Goal: Task Accomplishment & Management: Manage account settings

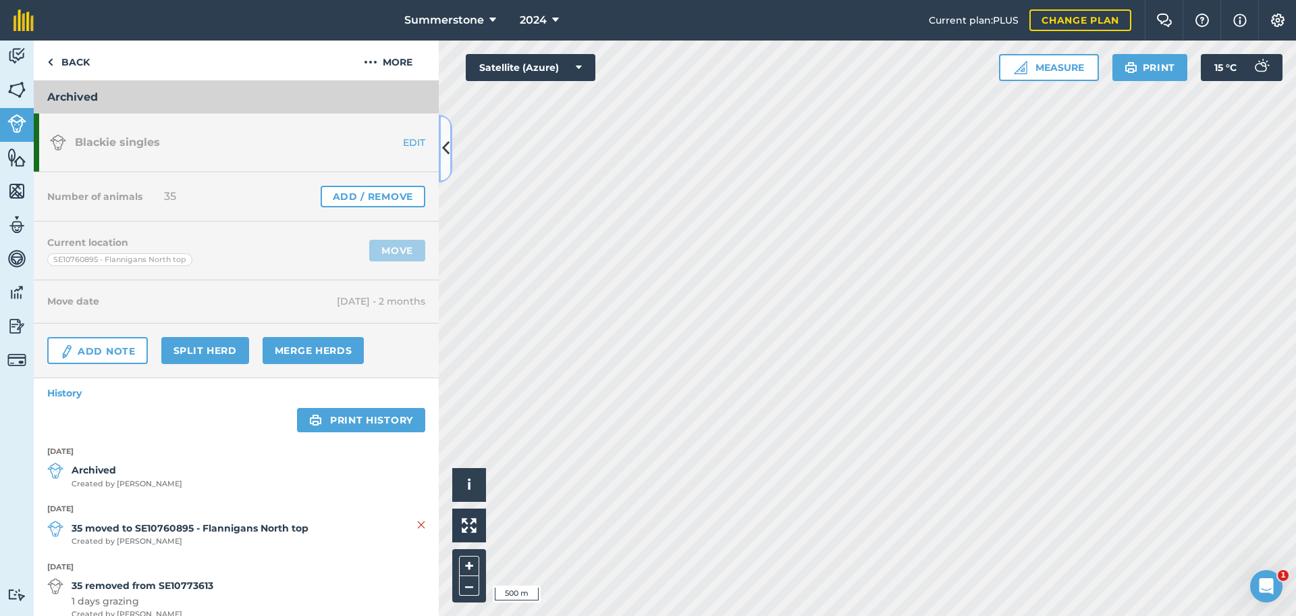
click at [443, 151] on icon at bounding box center [445, 148] width 7 height 24
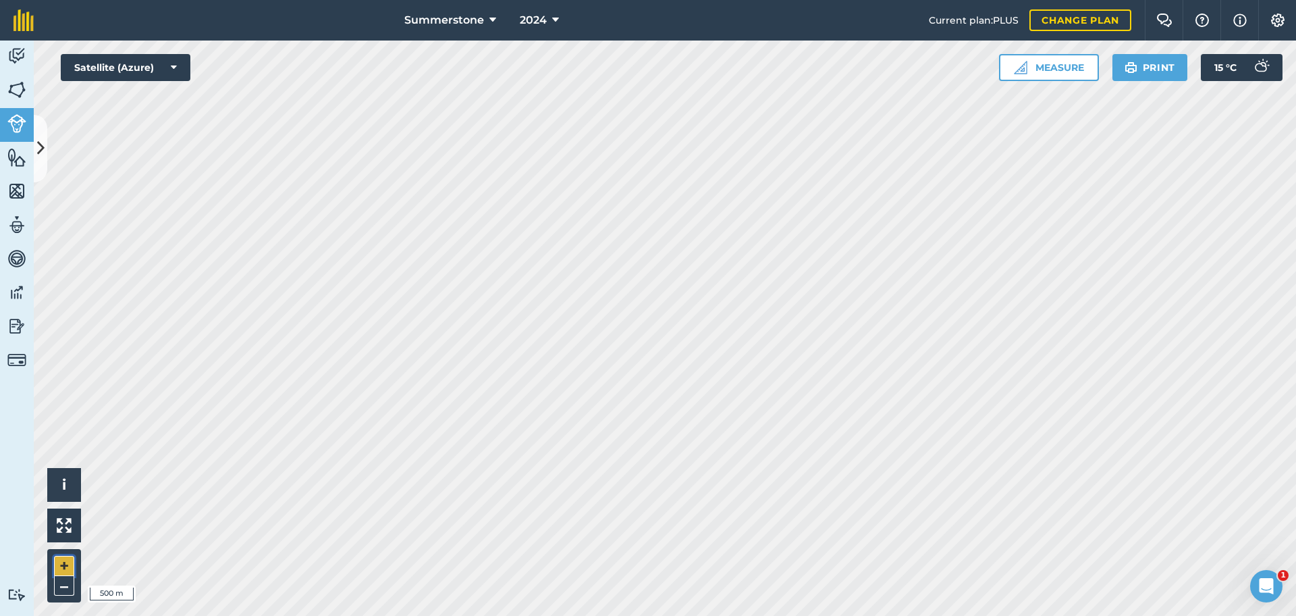
click at [60, 570] on button "+" at bounding box center [64, 565] width 20 height 20
click at [40, 154] on icon at bounding box center [40, 148] width 7 height 24
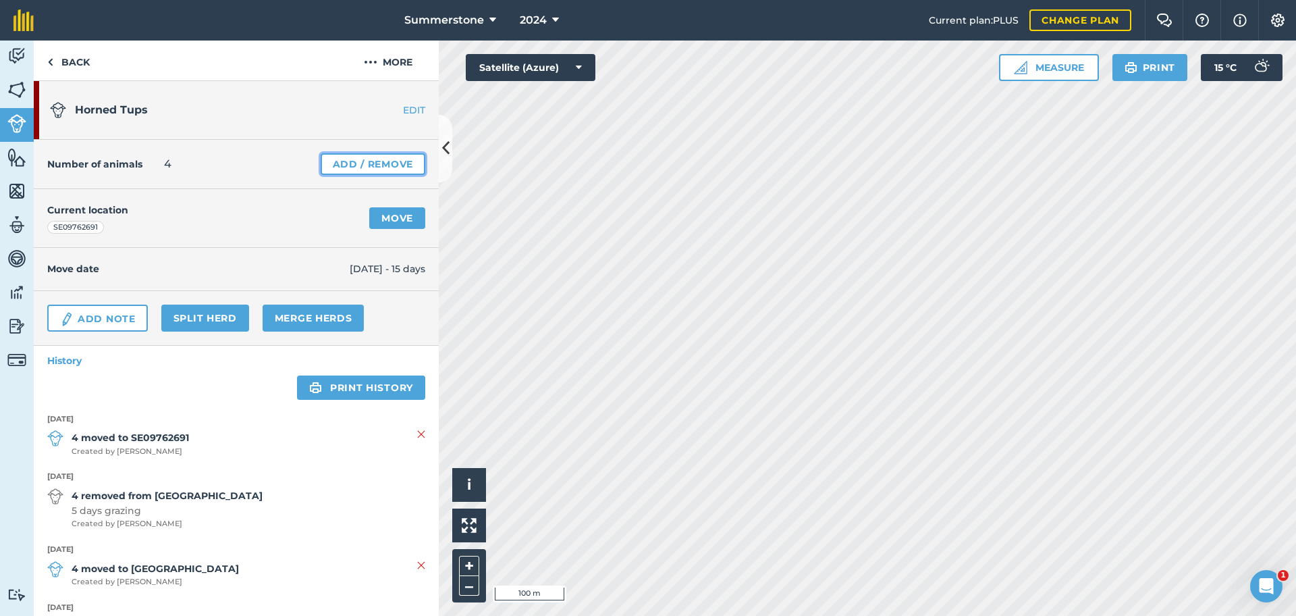
click at [379, 163] on link "Add / Remove" at bounding box center [373, 164] width 105 height 22
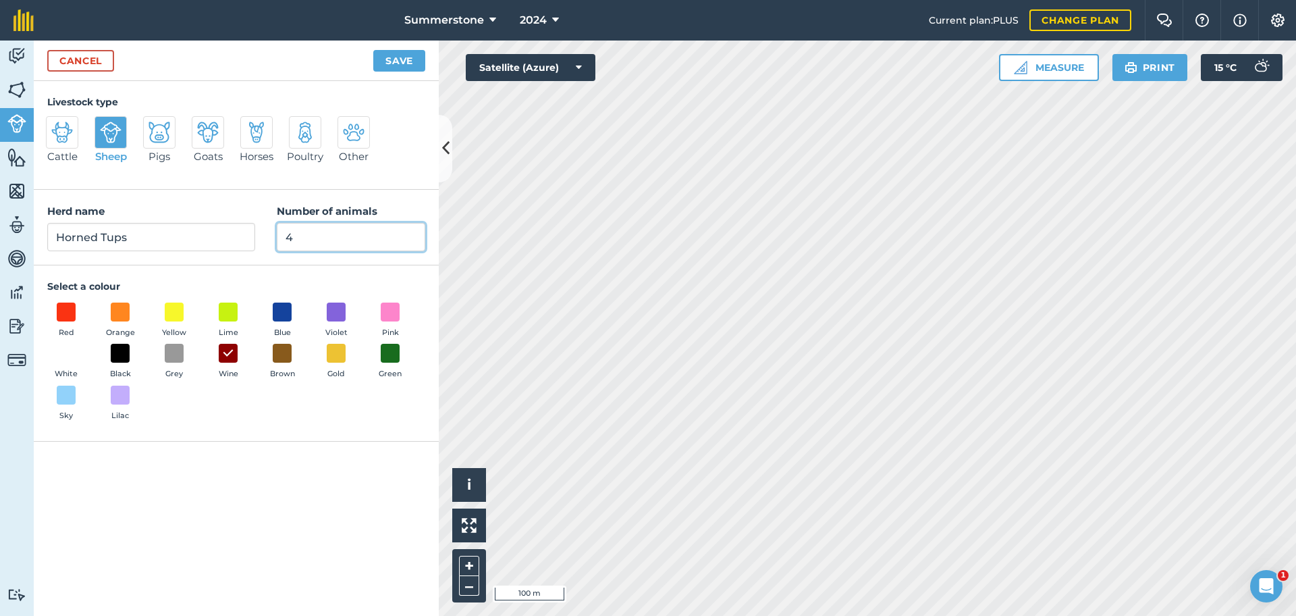
drag, startPoint x: 302, startPoint y: 242, endPoint x: 271, endPoint y: 244, distance: 31.2
click at [272, 244] on div "Herd name Horned Tups Number of animals 4" at bounding box center [236, 228] width 405 height 76
type input "25"
click at [231, 244] on input "Horned Tups" at bounding box center [151, 237] width 208 height 28
type input "Horned Tups and wethers"
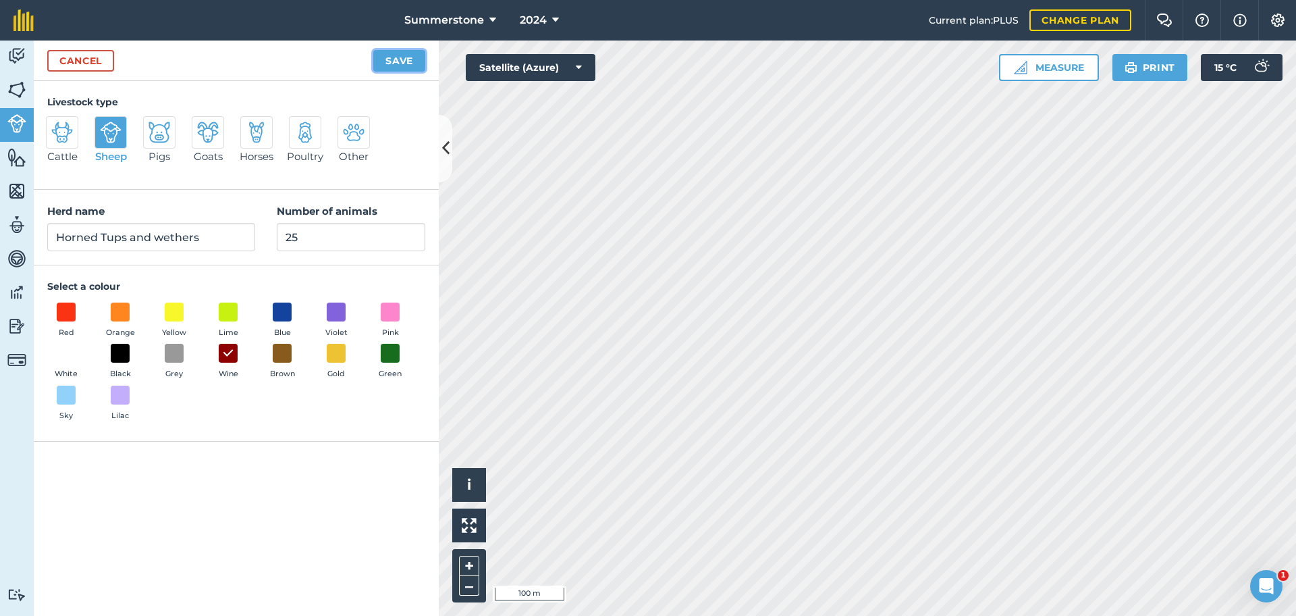
click at [412, 63] on button "Save" at bounding box center [399, 61] width 52 height 22
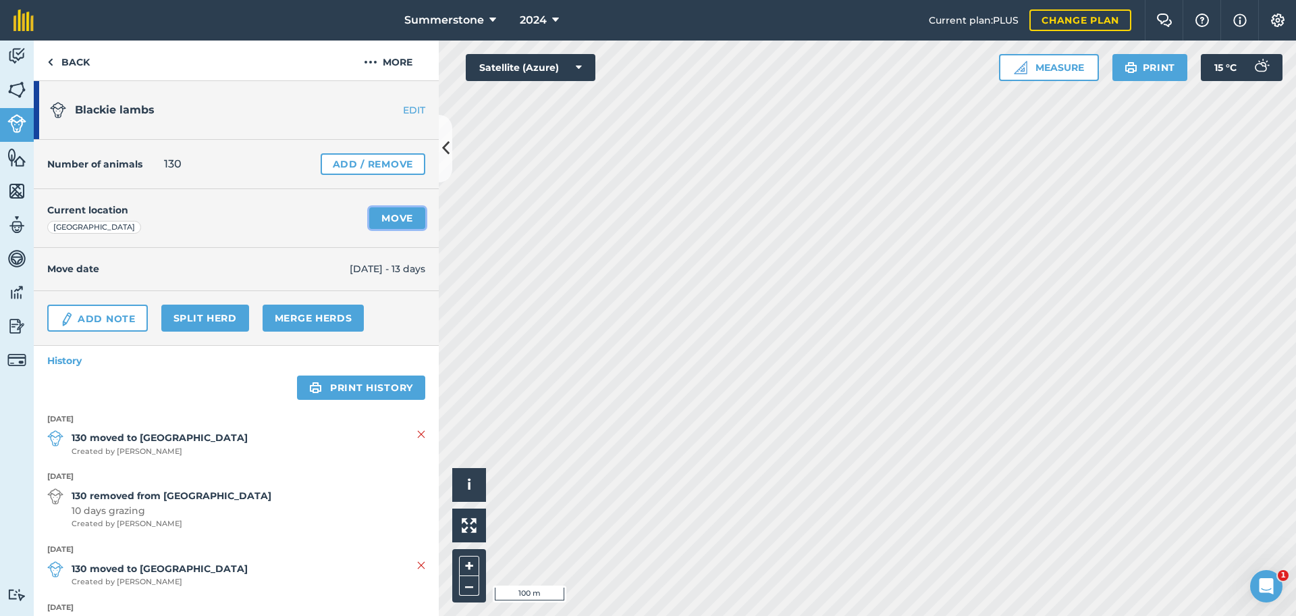
click at [390, 222] on link "Move" at bounding box center [397, 218] width 56 height 22
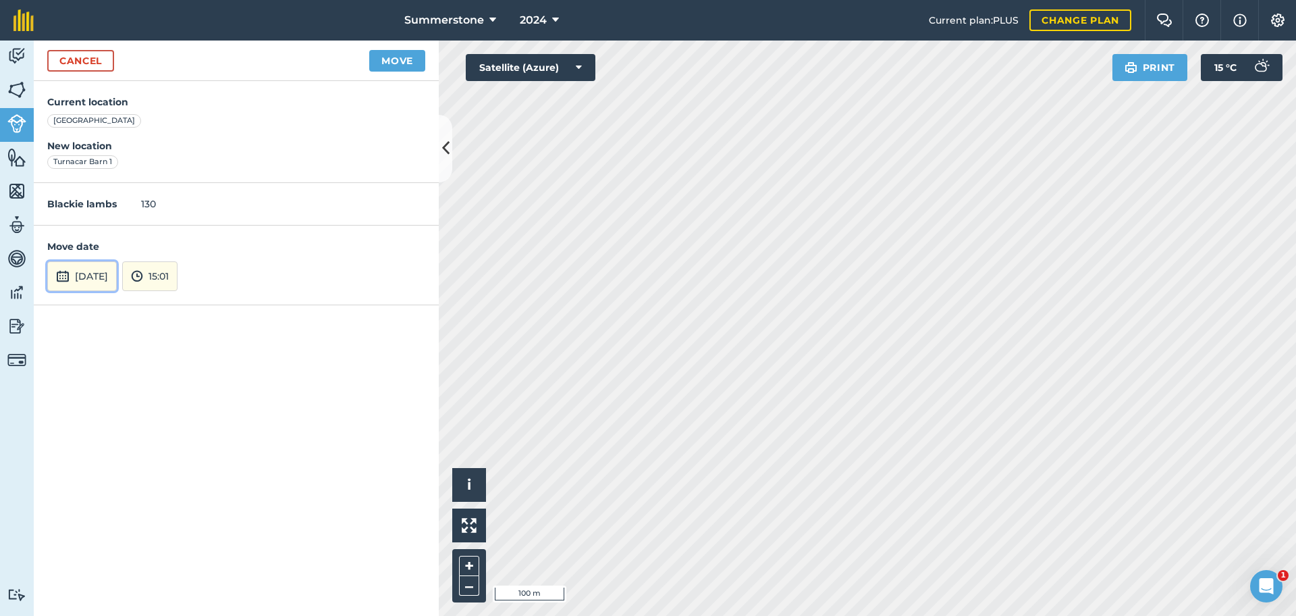
click at [117, 270] on button "[DATE]" at bounding box center [82, 276] width 70 height 30
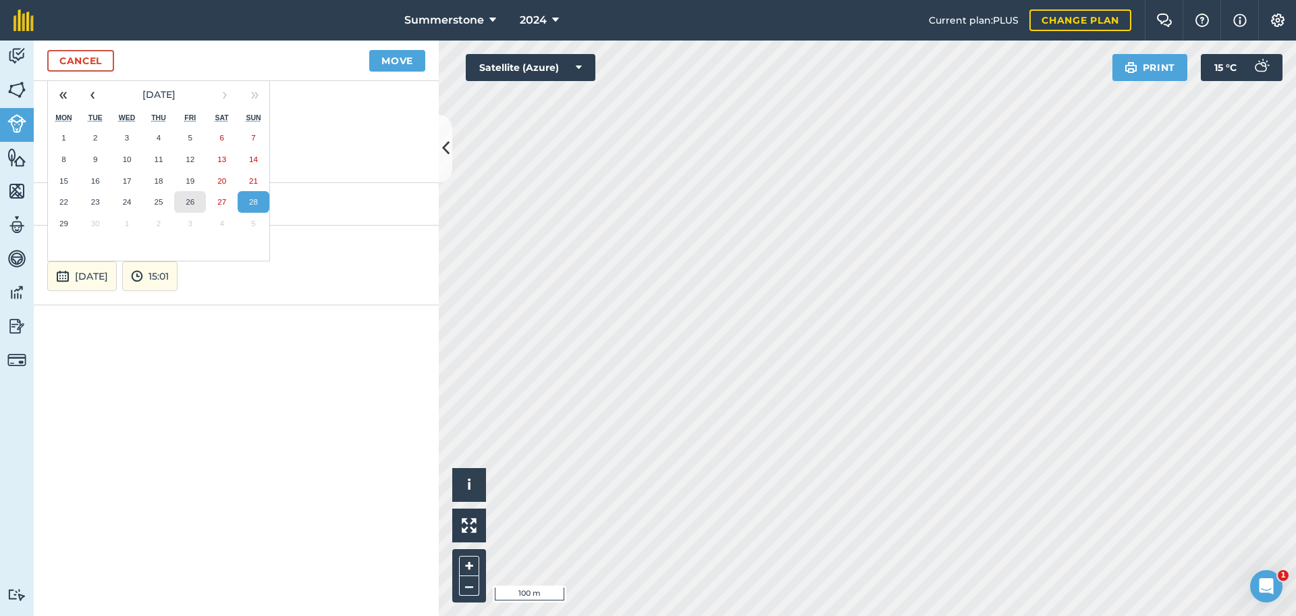
click at [186, 204] on abbr "26" at bounding box center [190, 201] width 9 height 9
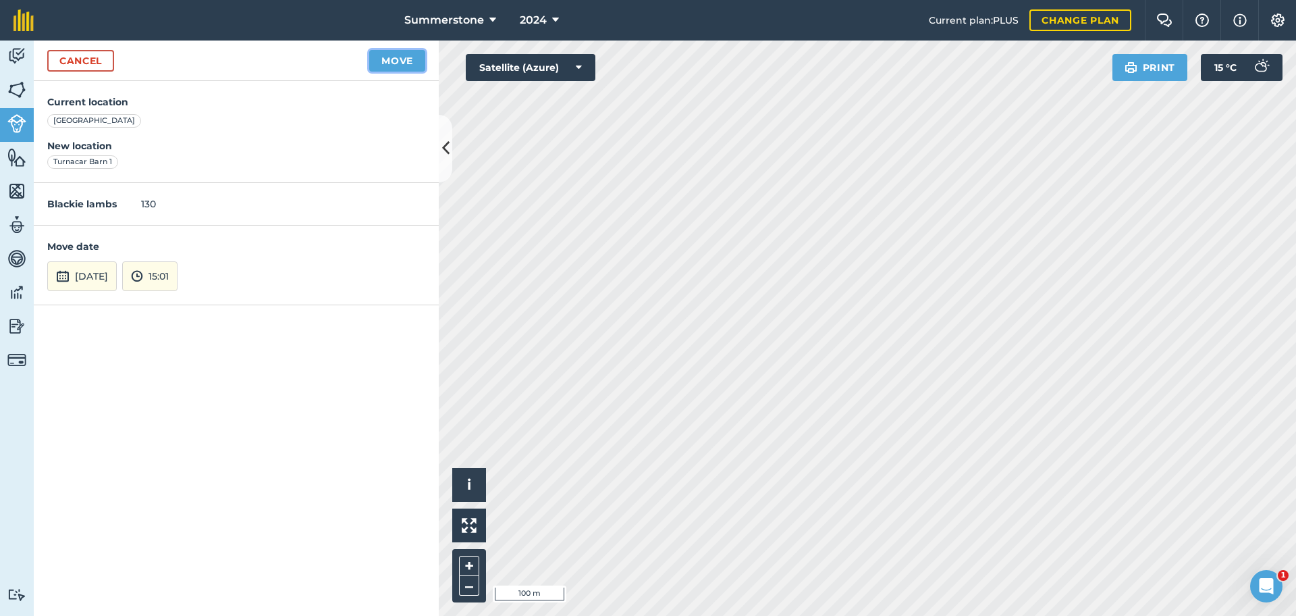
click at [412, 61] on button "Move" at bounding box center [397, 61] width 56 height 22
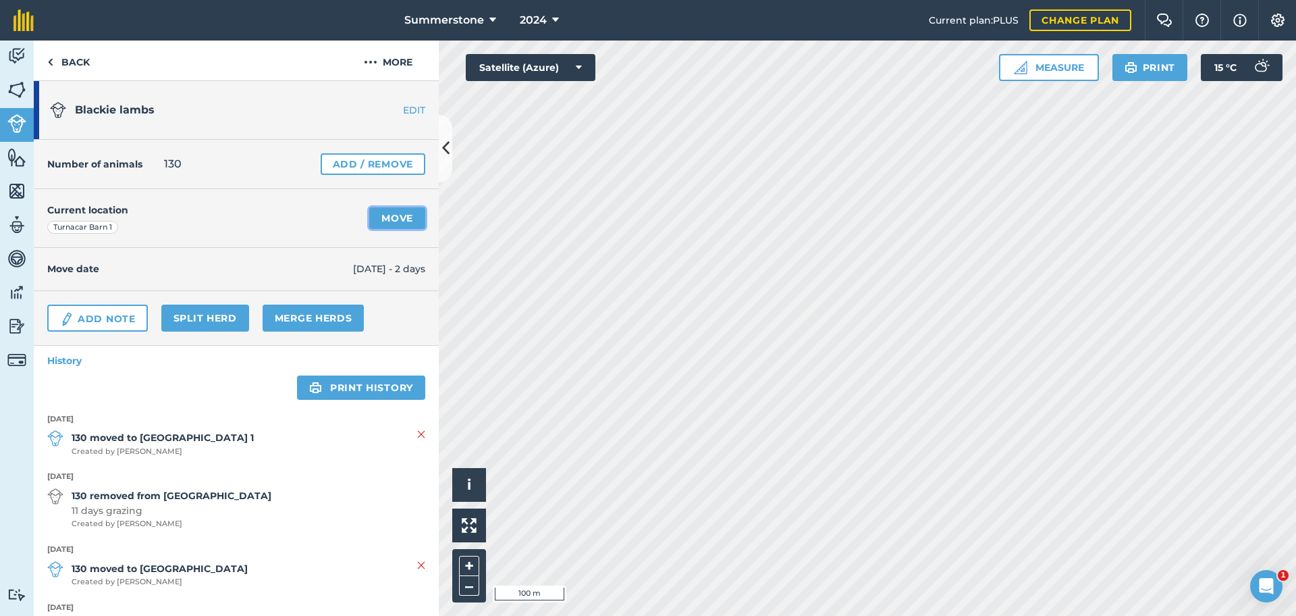
click at [387, 217] on link "Move" at bounding box center [397, 218] width 56 height 22
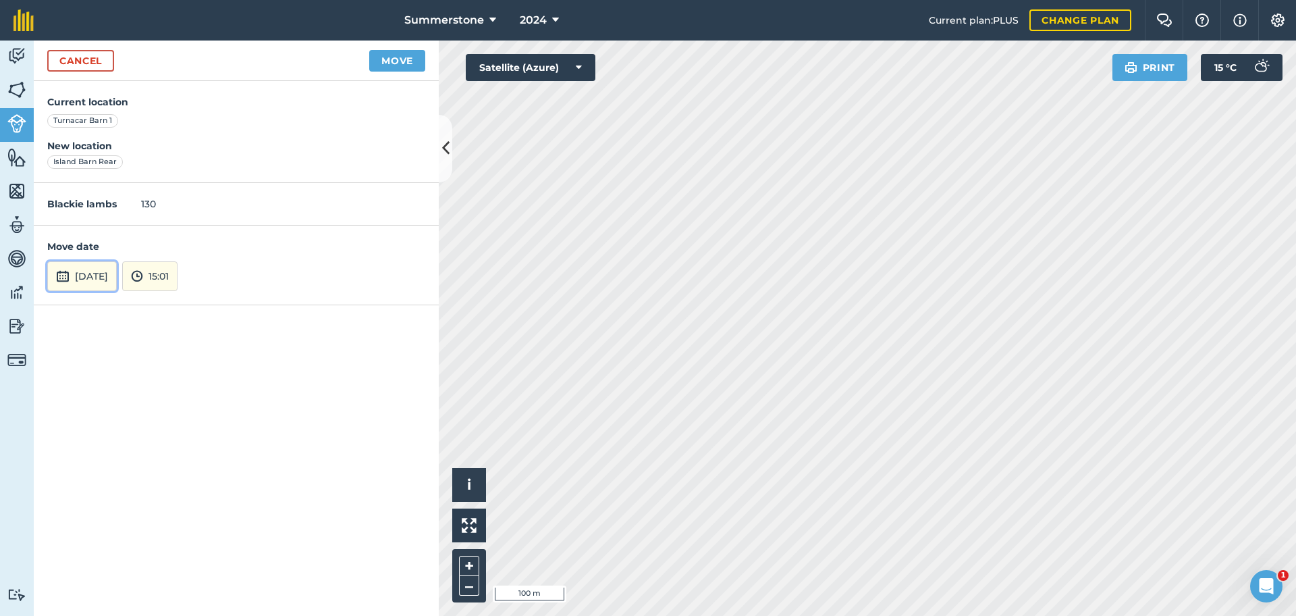
click at [99, 269] on button "[DATE]" at bounding box center [82, 276] width 70 height 30
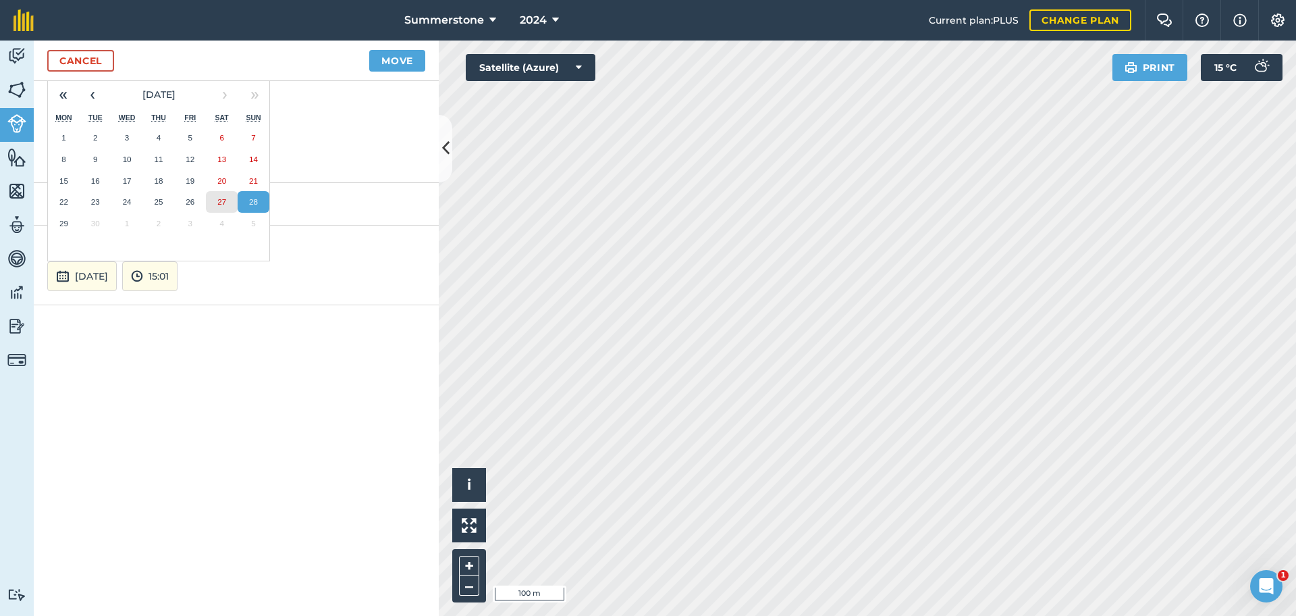
click at [215, 198] on button "27" at bounding box center [222, 202] width 32 height 22
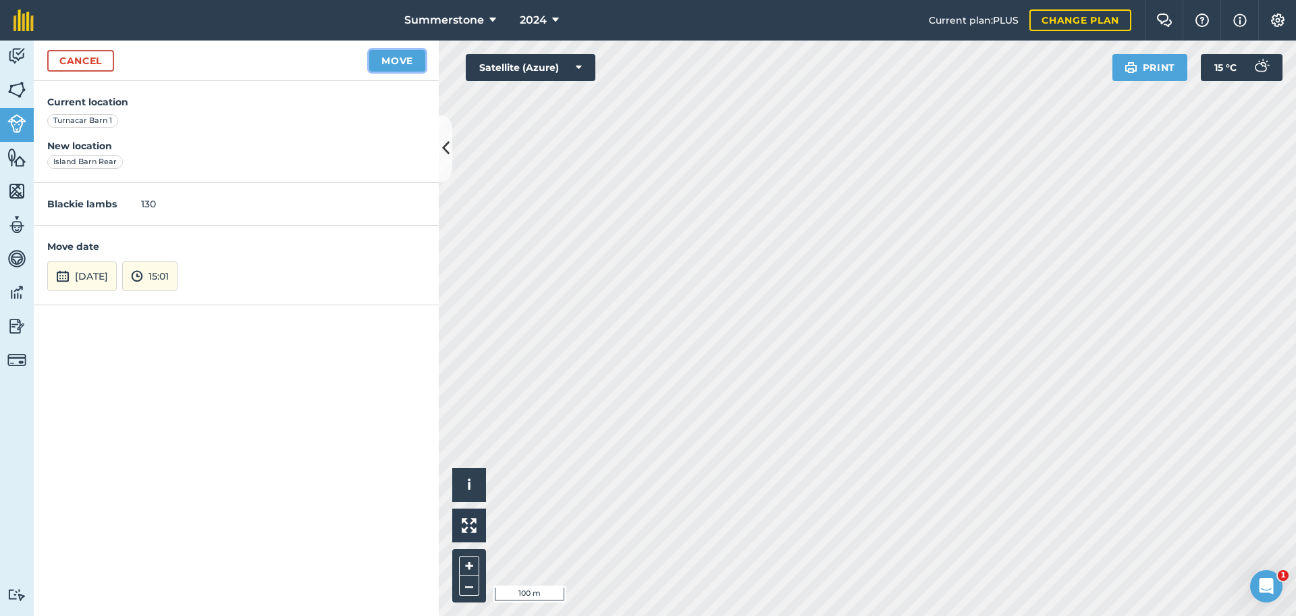
click at [394, 61] on button "Move" at bounding box center [397, 61] width 56 height 22
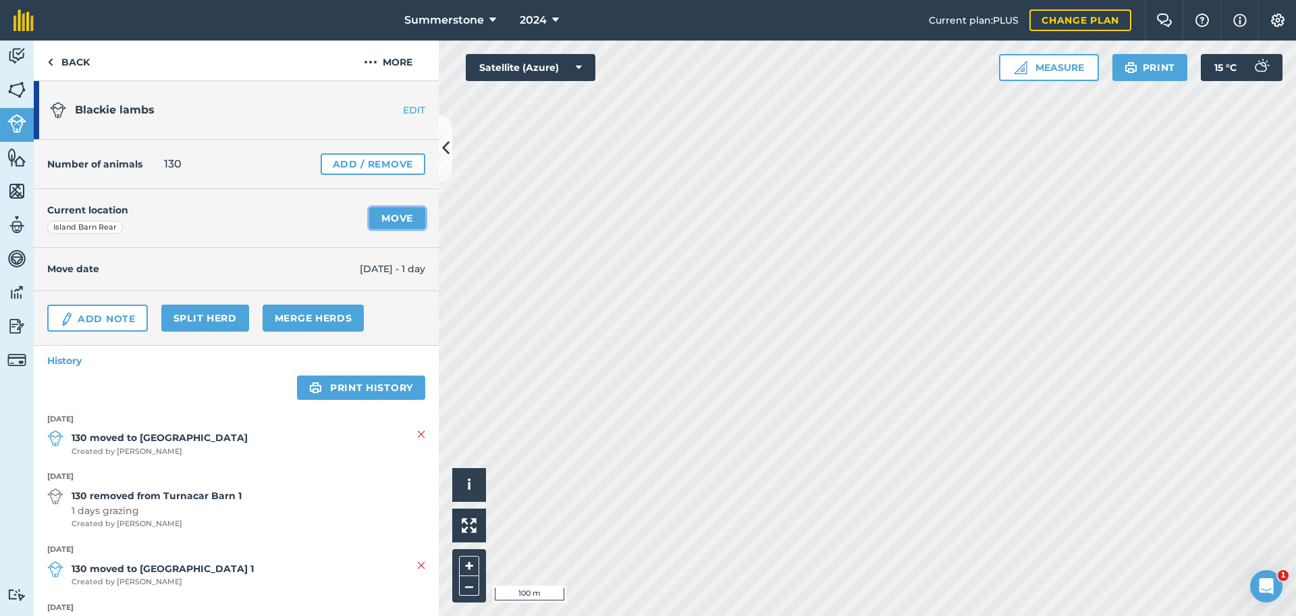
click at [394, 217] on link "Move" at bounding box center [397, 218] width 56 height 22
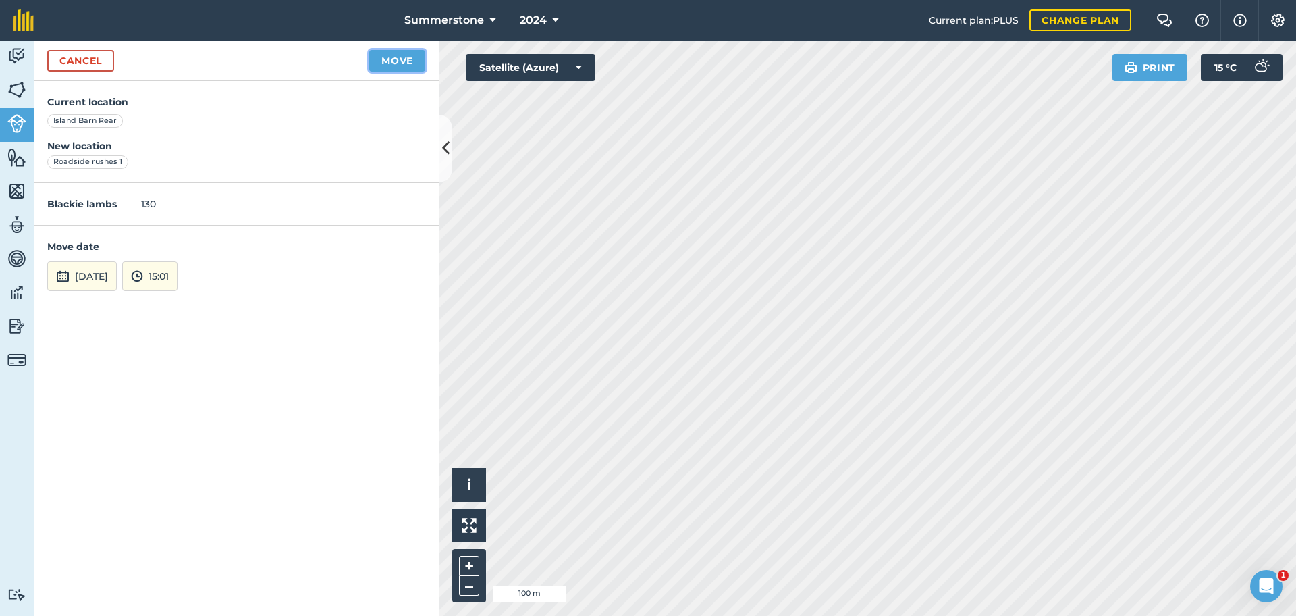
click at [401, 62] on button "Move" at bounding box center [397, 61] width 56 height 22
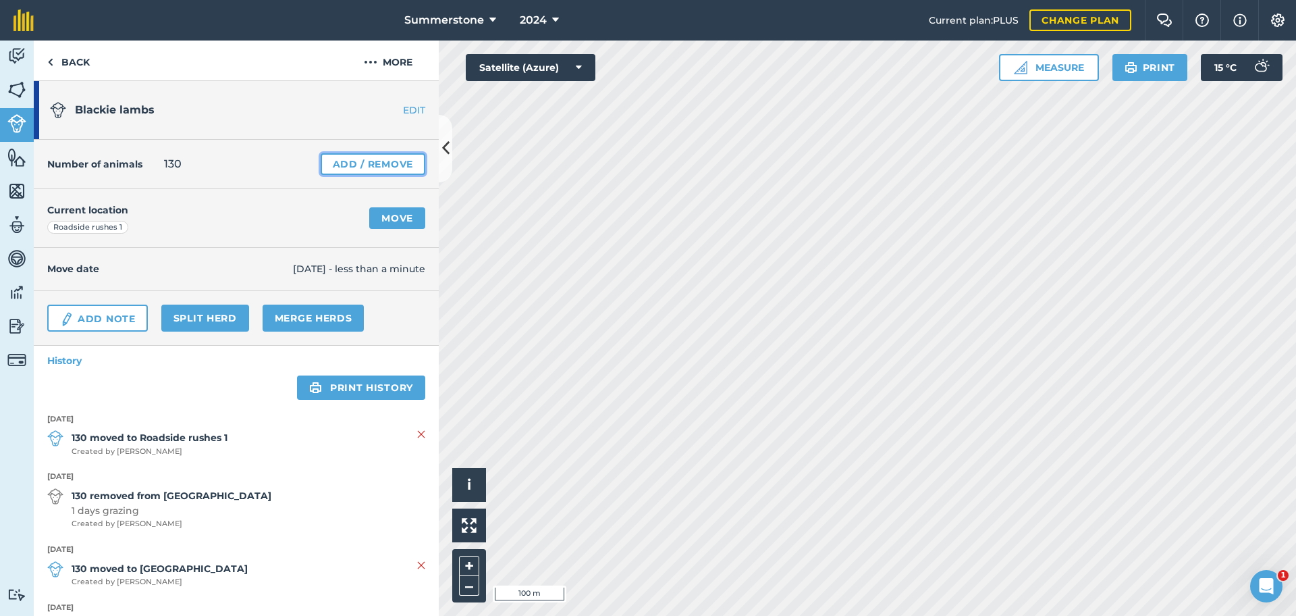
click at [377, 165] on link "Add / Remove" at bounding box center [373, 164] width 105 height 22
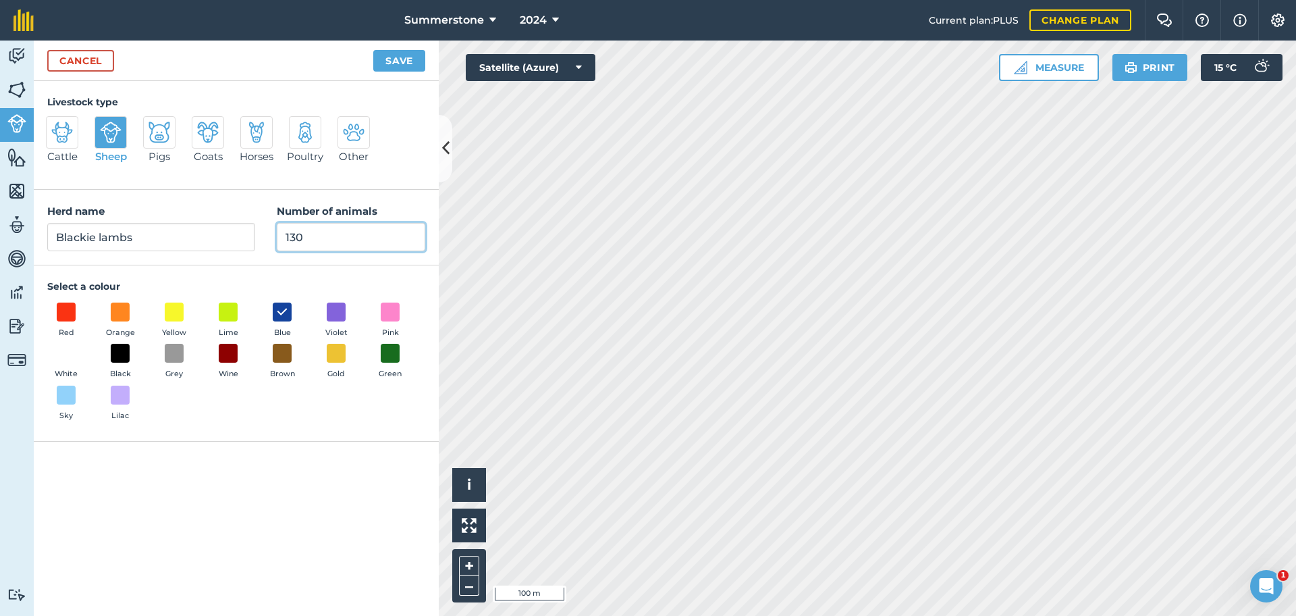
drag, startPoint x: 334, startPoint y: 238, endPoint x: 262, endPoint y: 244, distance: 72.4
click at [262, 244] on div "Herd name Blackie lambs Number of animals 130" at bounding box center [236, 228] width 405 height 76
type input "70"
click at [404, 61] on button "Save" at bounding box center [399, 61] width 52 height 22
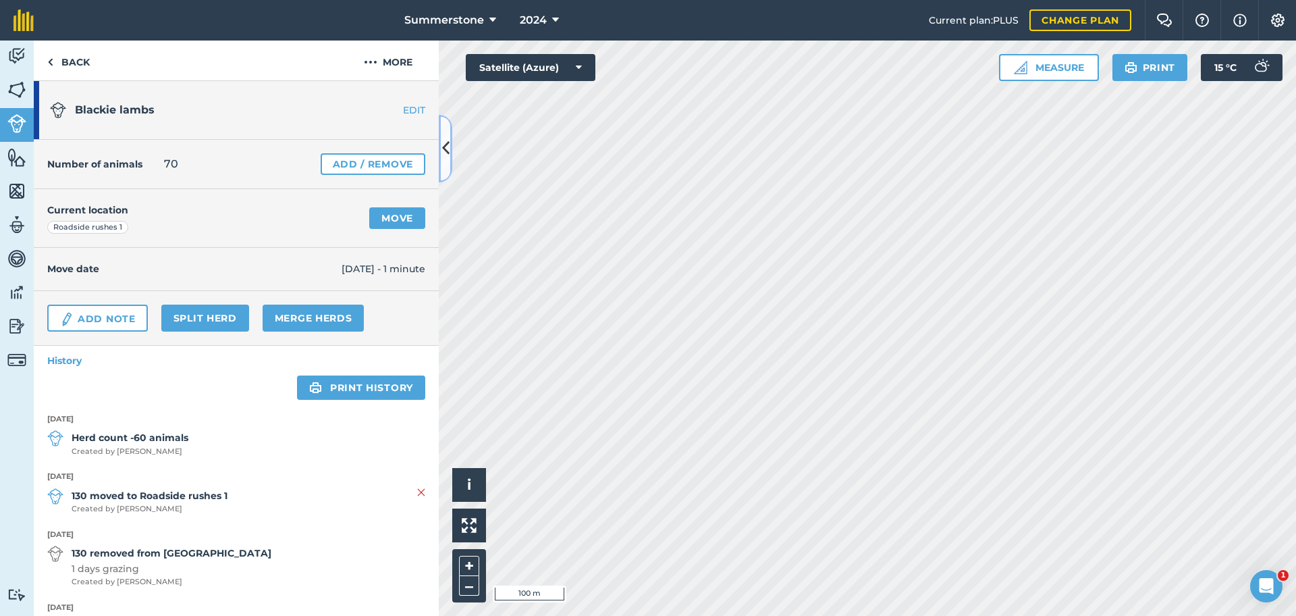
click at [447, 153] on icon at bounding box center [445, 148] width 7 height 24
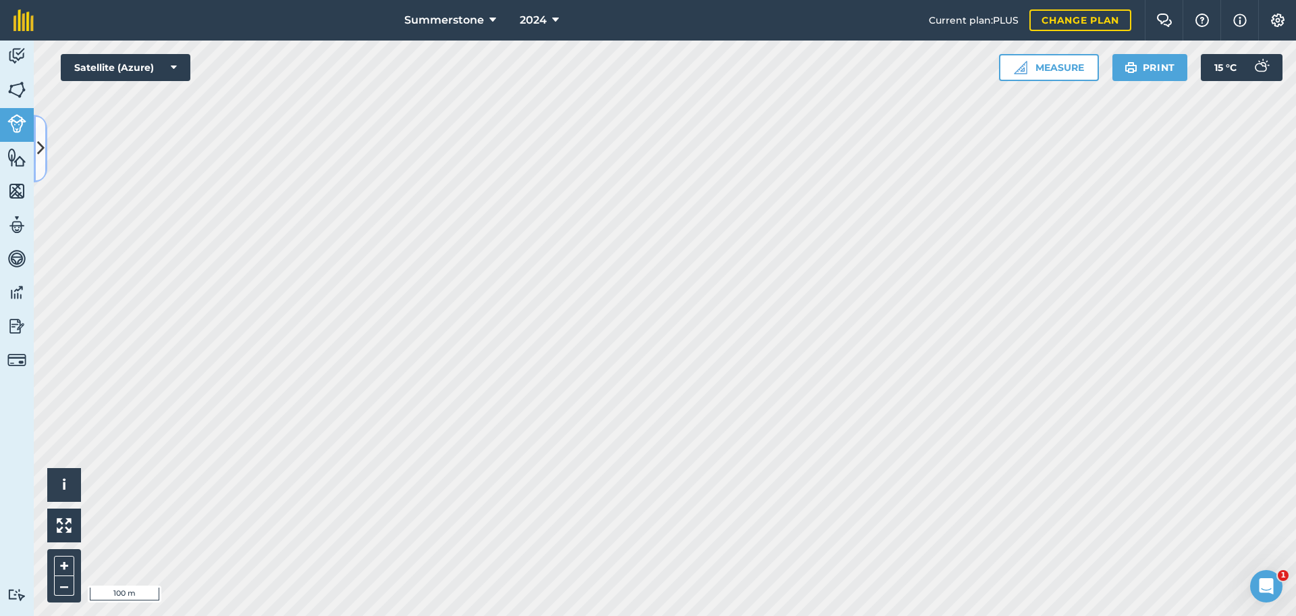
click at [40, 148] on icon at bounding box center [40, 148] width 7 height 24
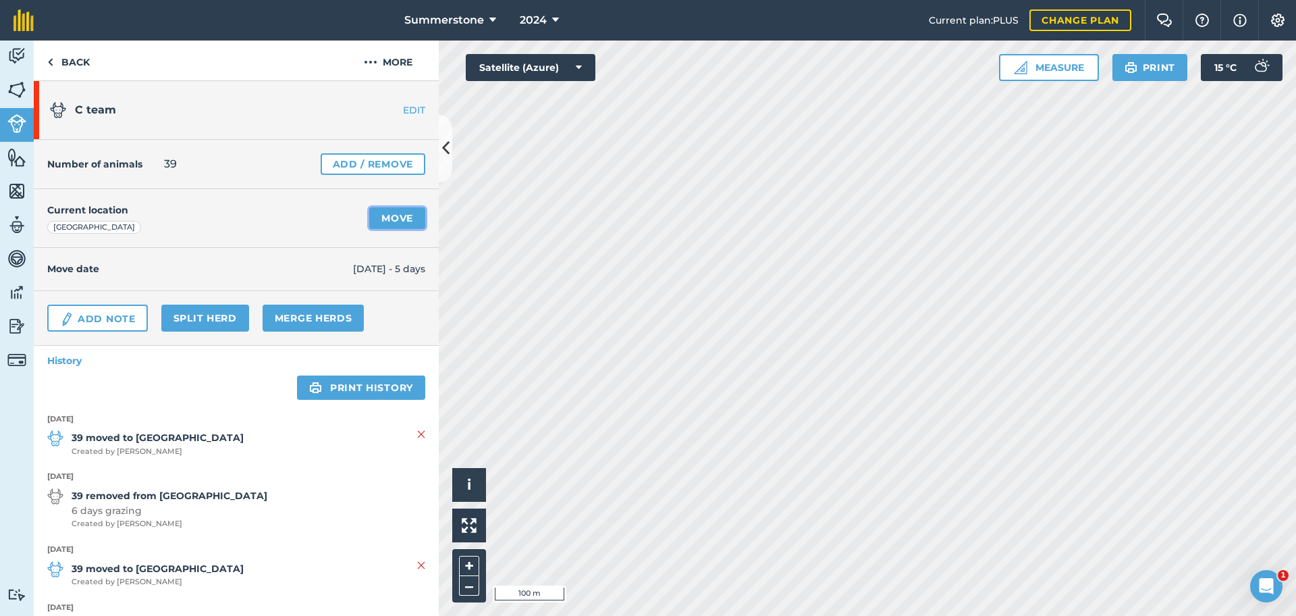
click at [394, 219] on link "Move" at bounding box center [397, 218] width 56 height 22
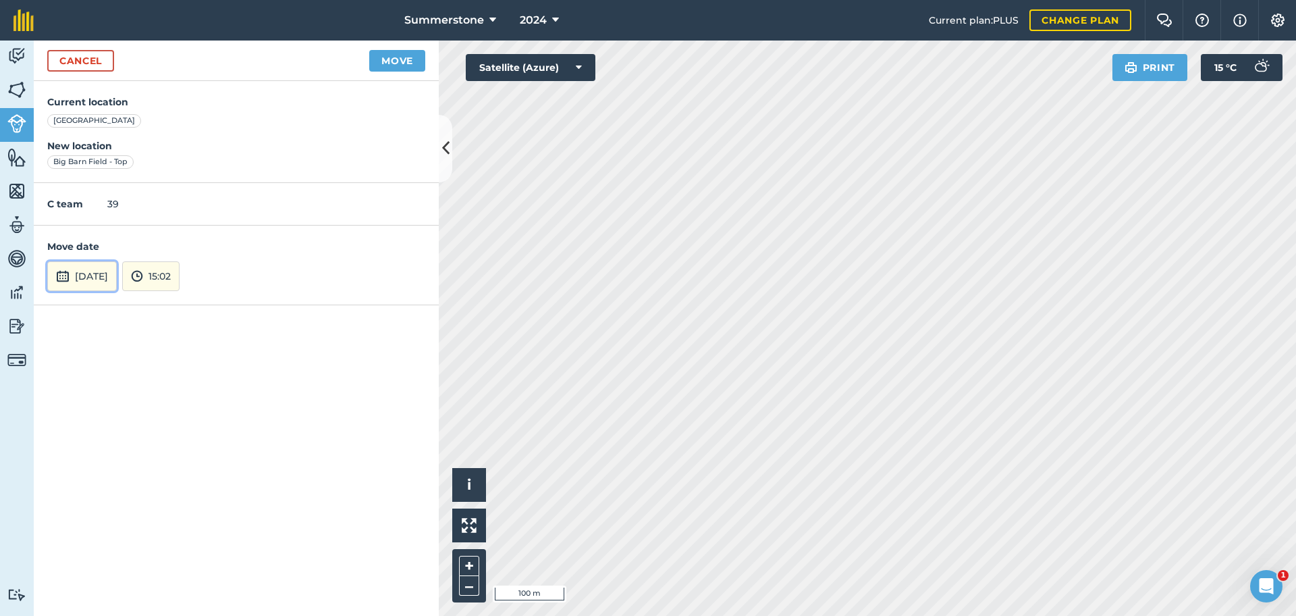
click at [117, 281] on button "[DATE]" at bounding box center [82, 276] width 70 height 30
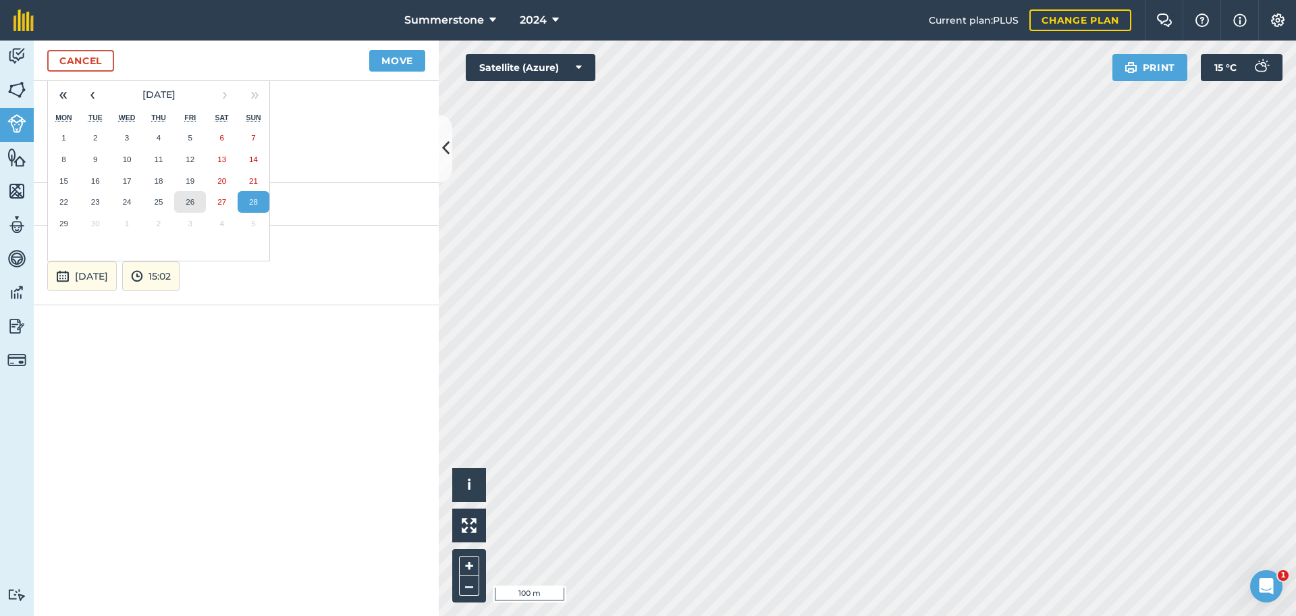
click at [196, 202] on button "26" at bounding box center [190, 202] width 32 height 22
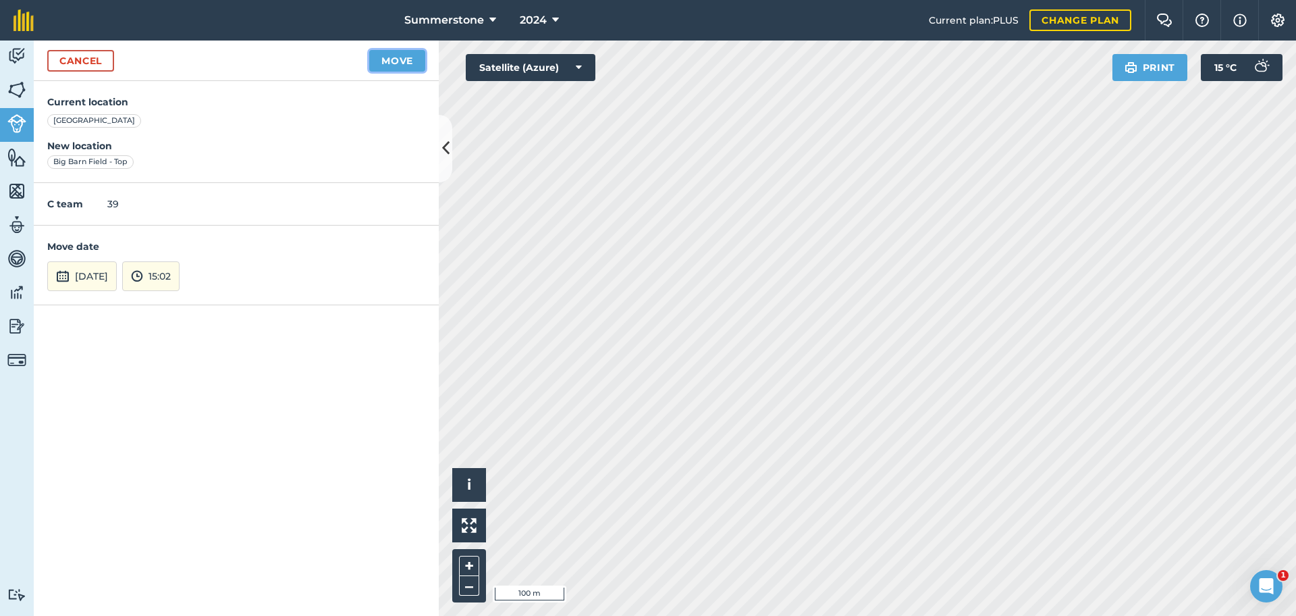
click at [389, 63] on button "Move" at bounding box center [397, 61] width 56 height 22
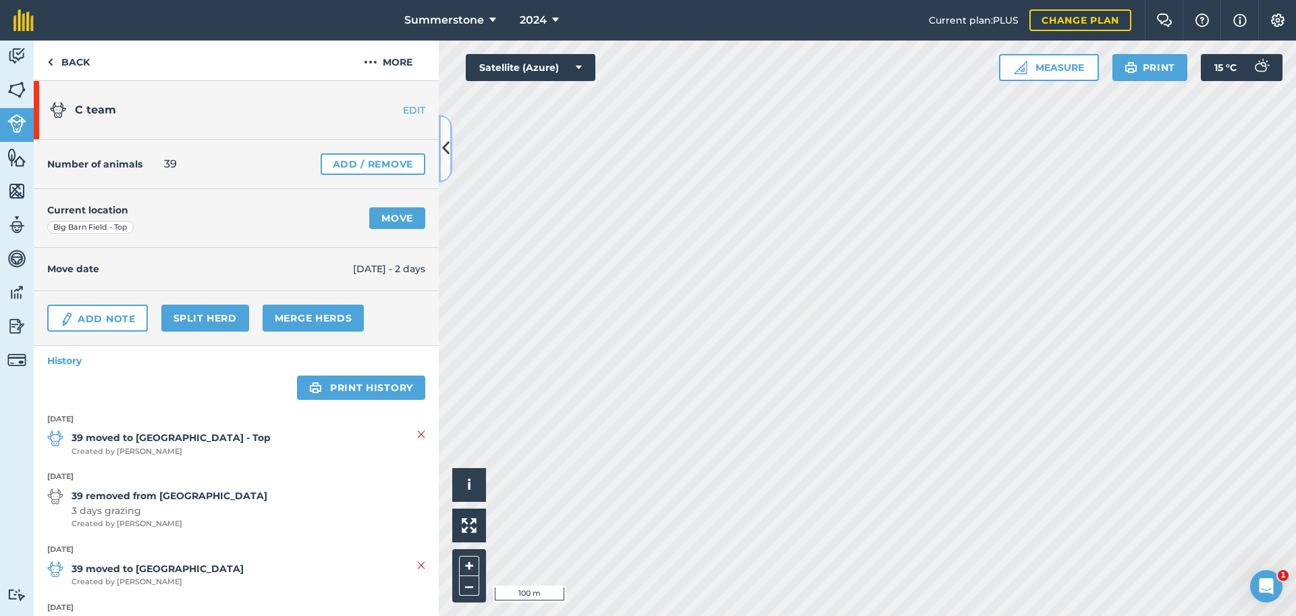
click at [442, 153] on icon at bounding box center [445, 148] width 7 height 24
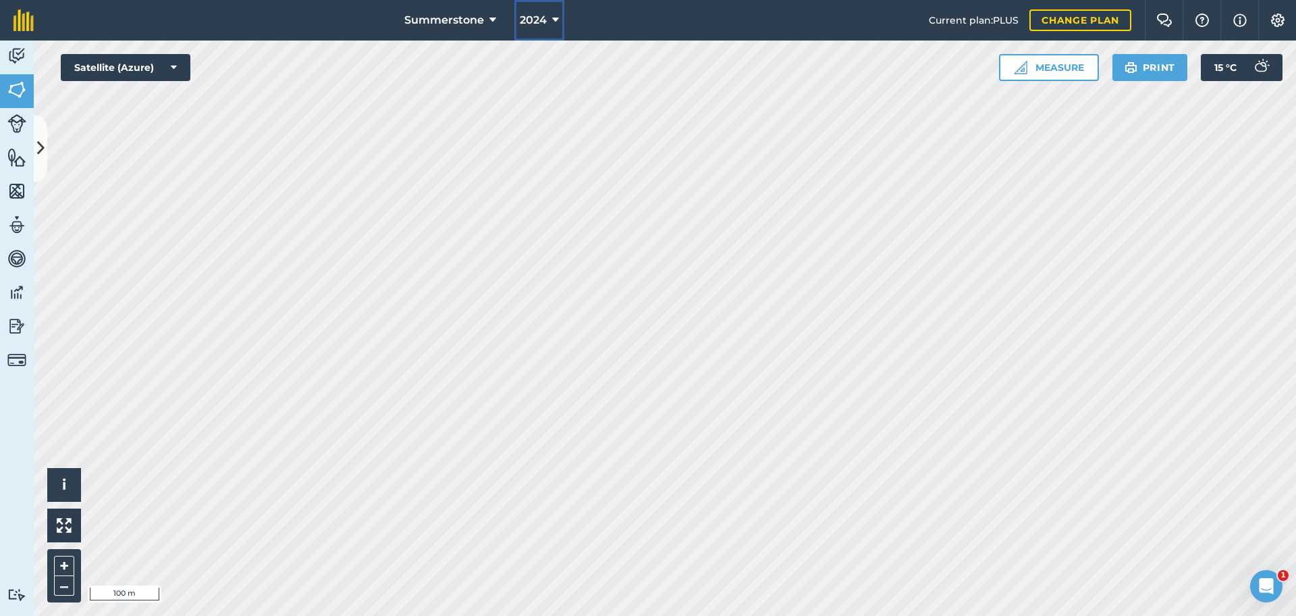
click at [554, 19] on icon at bounding box center [555, 20] width 7 height 16
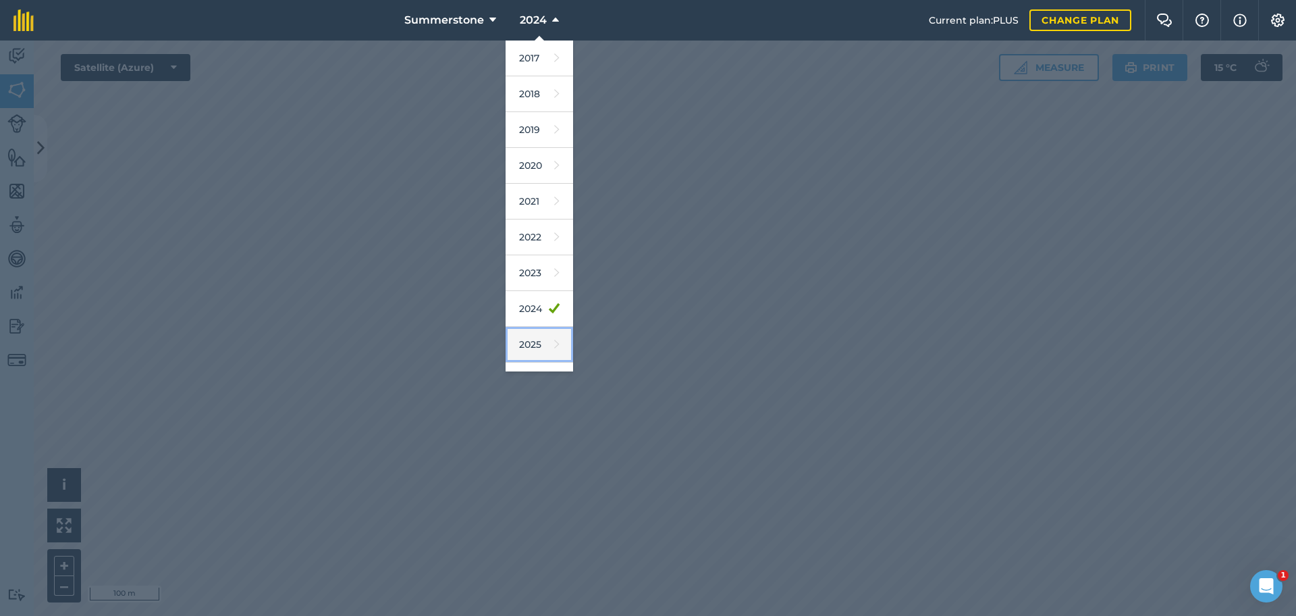
click at [529, 342] on link "2025" at bounding box center [539, 345] width 67 height 36
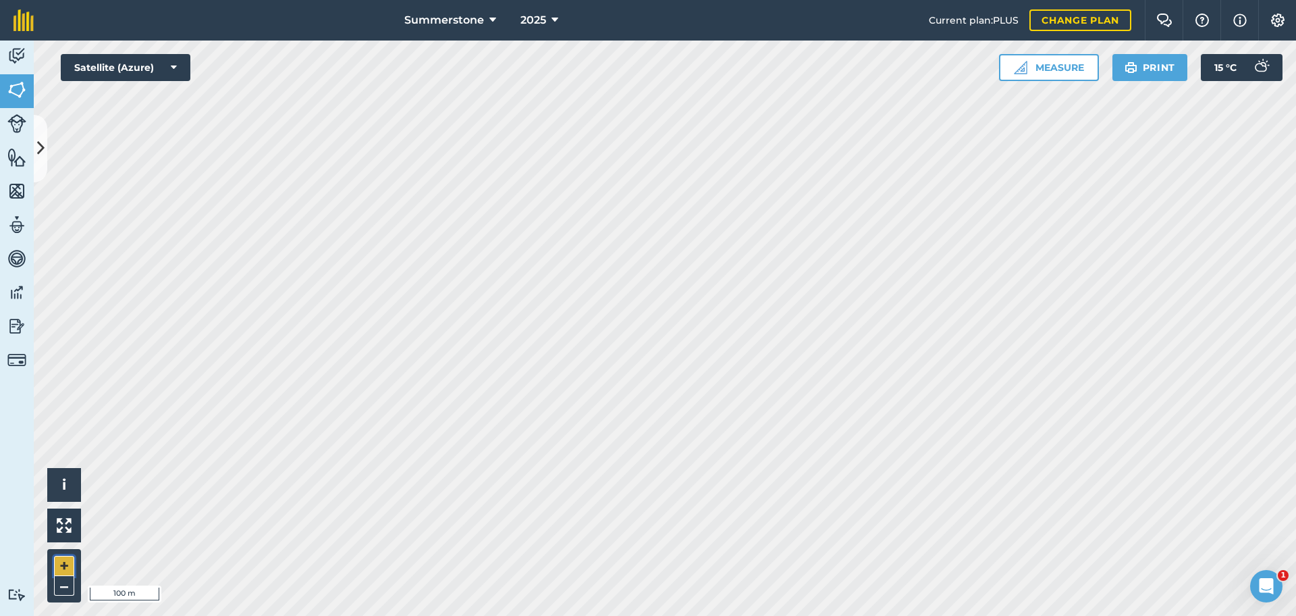
click at [68, 562] on button "+" at bounding box center [64, 565] width 20 height 20
click at [38, 159] on icon at bounding box center [40, 148] width 7 height 24
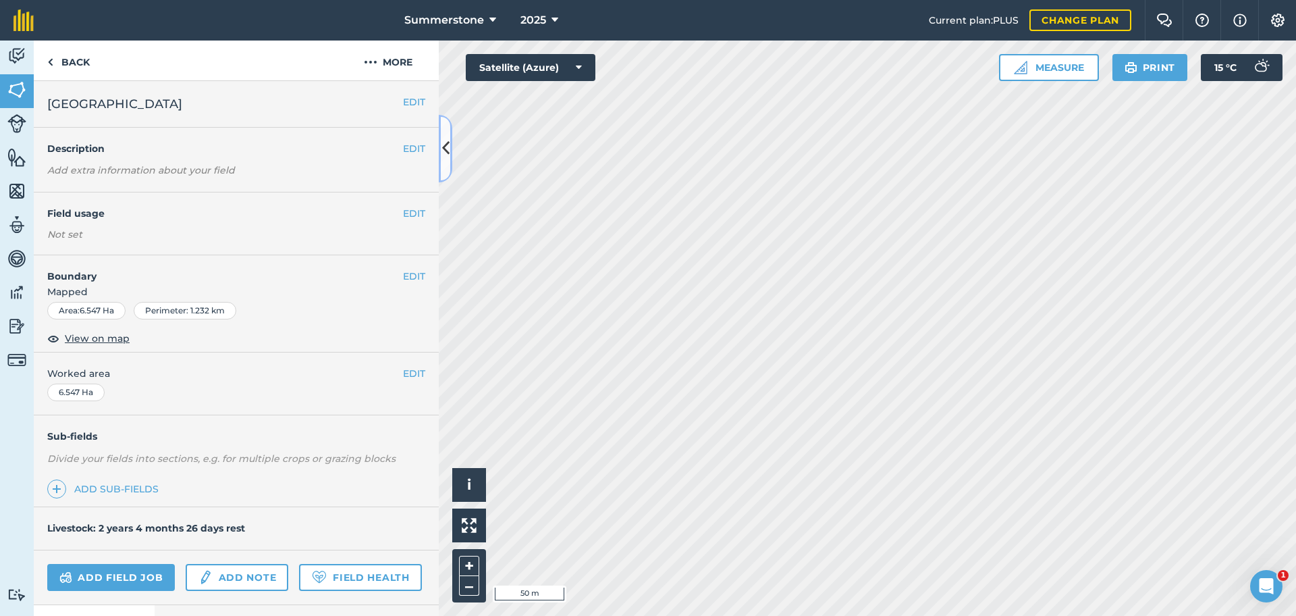
click at [449, 135] on button at bounding box center [445, 148] width 13 height 67
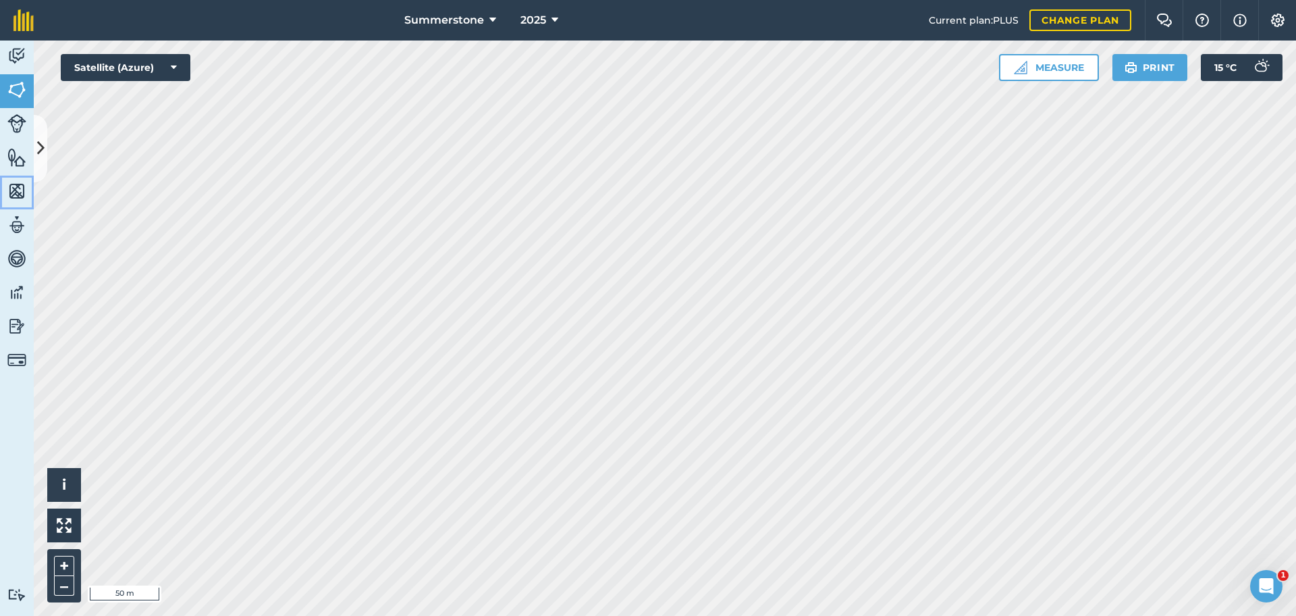
click at [16, 192] on img at bounding box center [16, 191] width 19 height 20
click at [18, 193] on img at bounding box center [16, 191] width 19 height 20
click at [45, 158] on button at bounding box center [40, 148] width 13 height 67
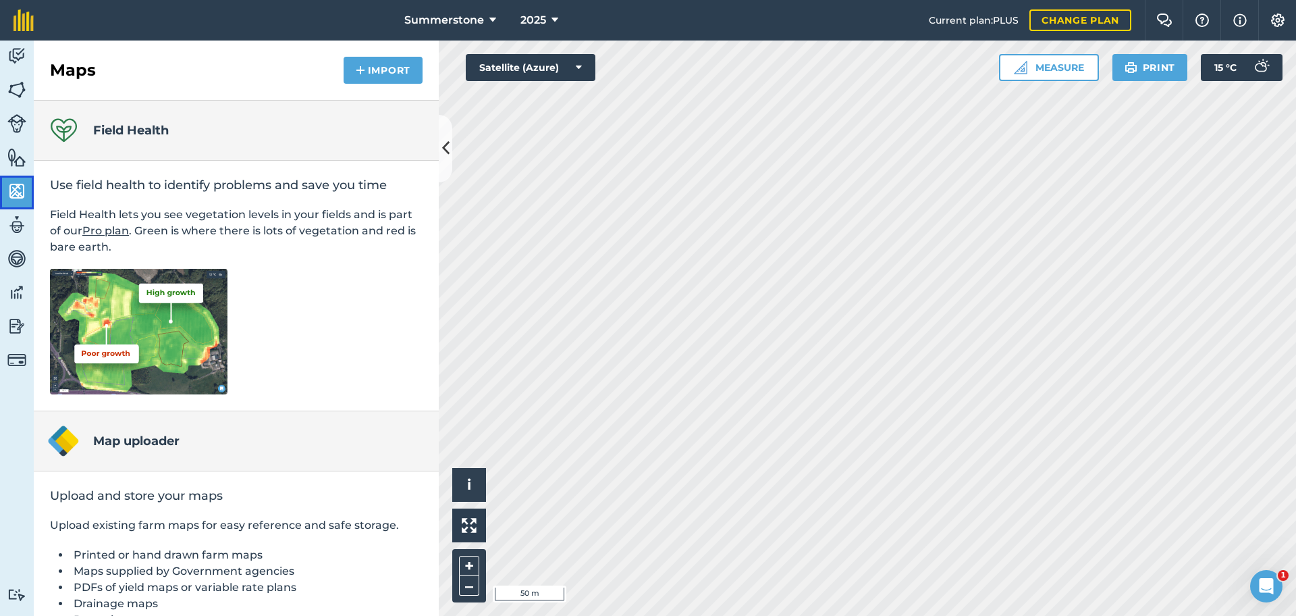
click at [12, 198] on img at bounding box center [16, 191] width 19 height 20
click at [25, 155] on img at bounding box center [16, 157] width 19 height 20
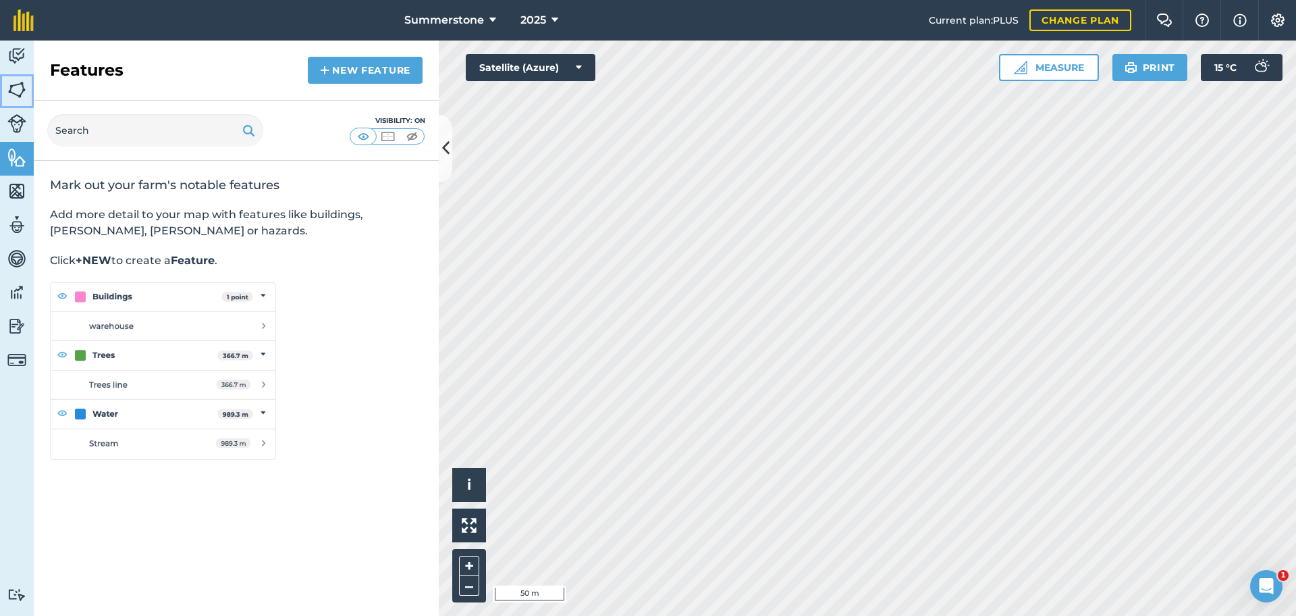
click at [19, 94] on img at bounding box center [16, 90] width 19 height 20
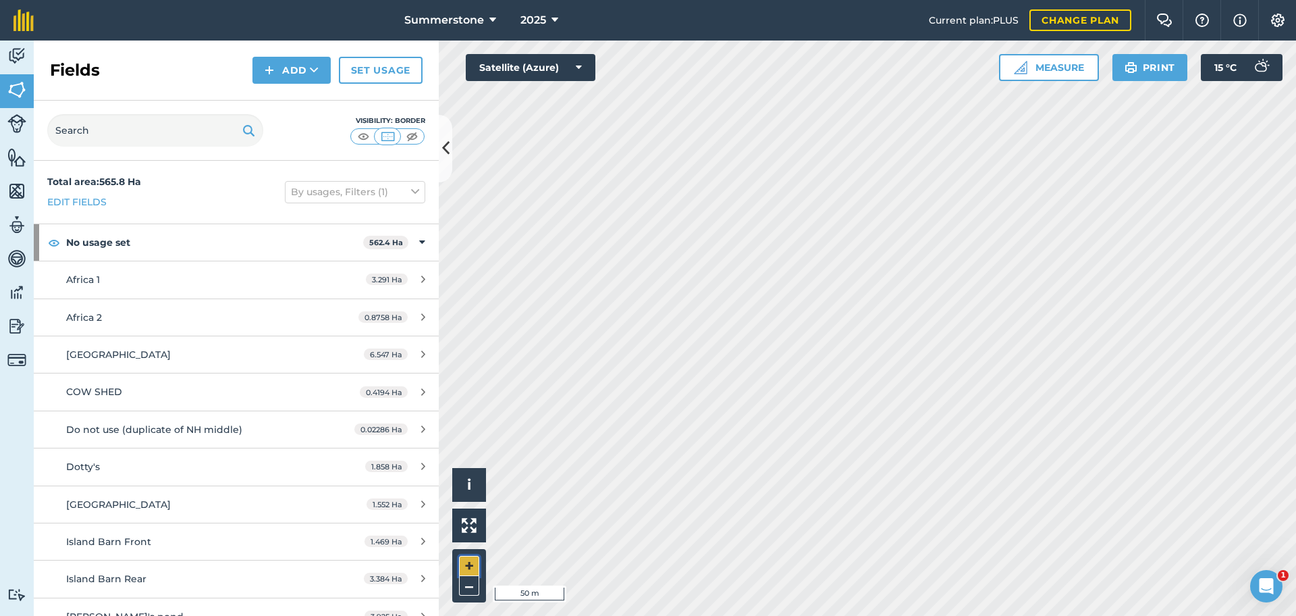
click at [462, 570] on button "+" at bounding box center [469, 565] width 20 height 20
click at [1061, 63] on button "Measure" at bounding box center [1049, 67] width 100 height 27
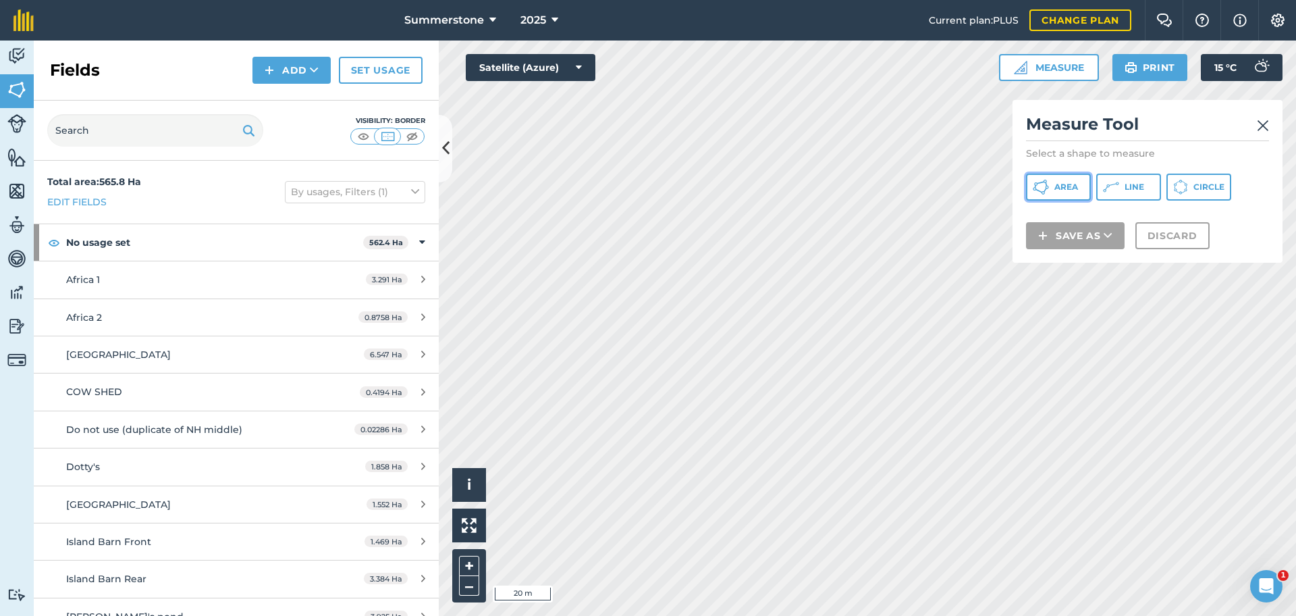
click at [1050, 184] on button "Area" at bounding box center [1058, 186] width 65 height 27
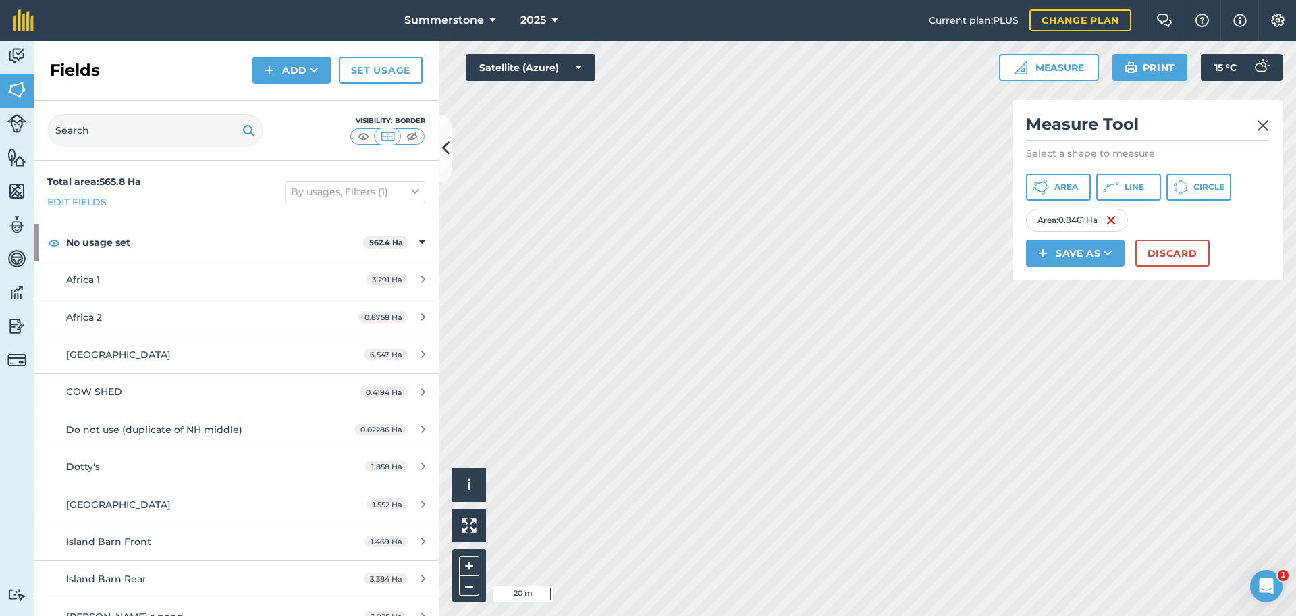
click at [1263, 128] on img at bounding box center [1263, 125] width 12 height 16
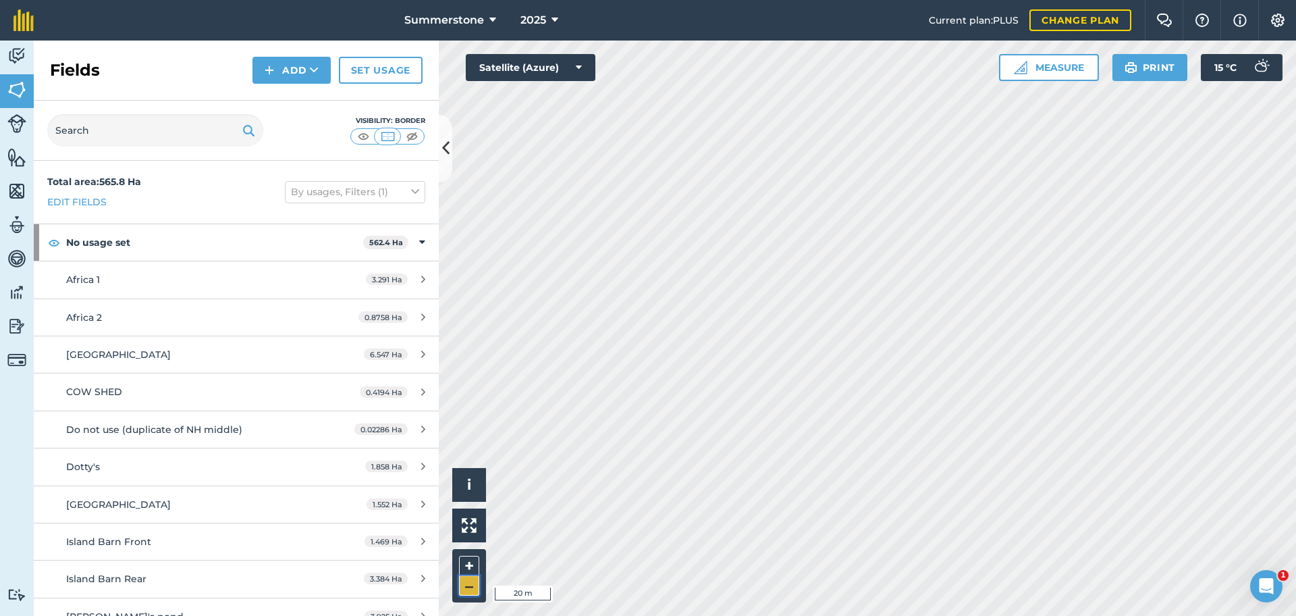
click at [470, 587] on button "–" at bounding box center [469, 586] width 20 height 20
click at [445, 157] on icon at bounding box center [445, 148] width 7 height 24
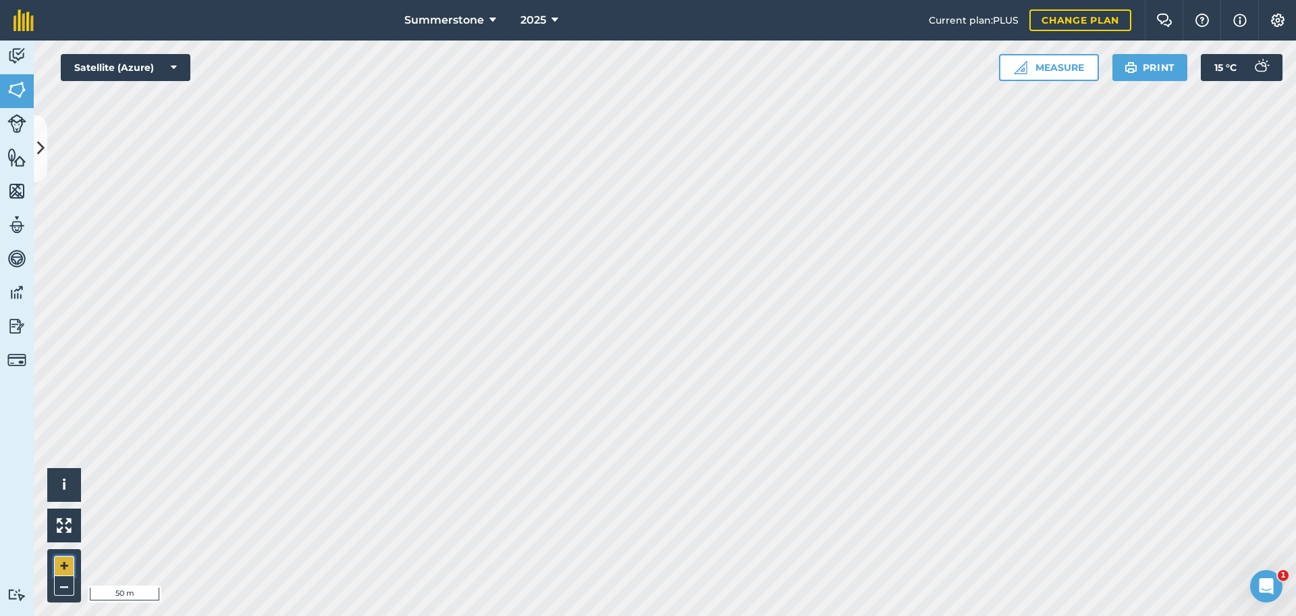
click at [63, 565] on button "+" at bounding box center [64, 565] width 20 height 20
click at [66, 587] on button "–" at bounding box center [64, 586] width 20 height 20
click at [42, 162] on button at bounding box center [40, 148] width 13 height 67
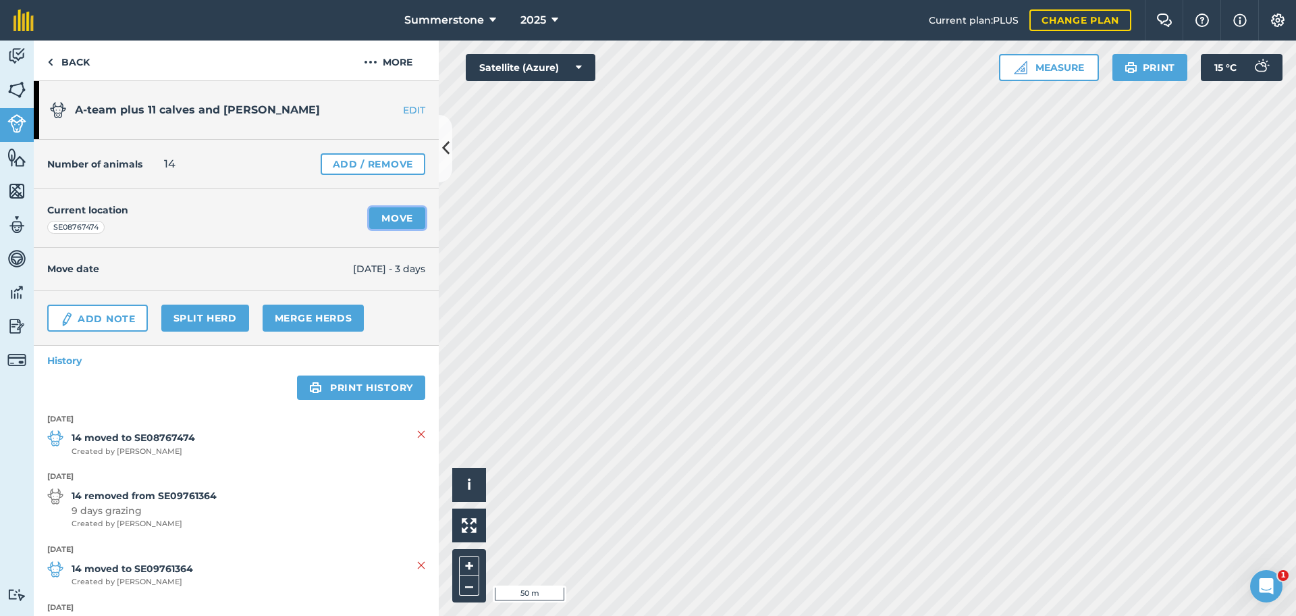
click at [390, 220] on link "Move" at bounding box center [397, 218] width 56 height 22
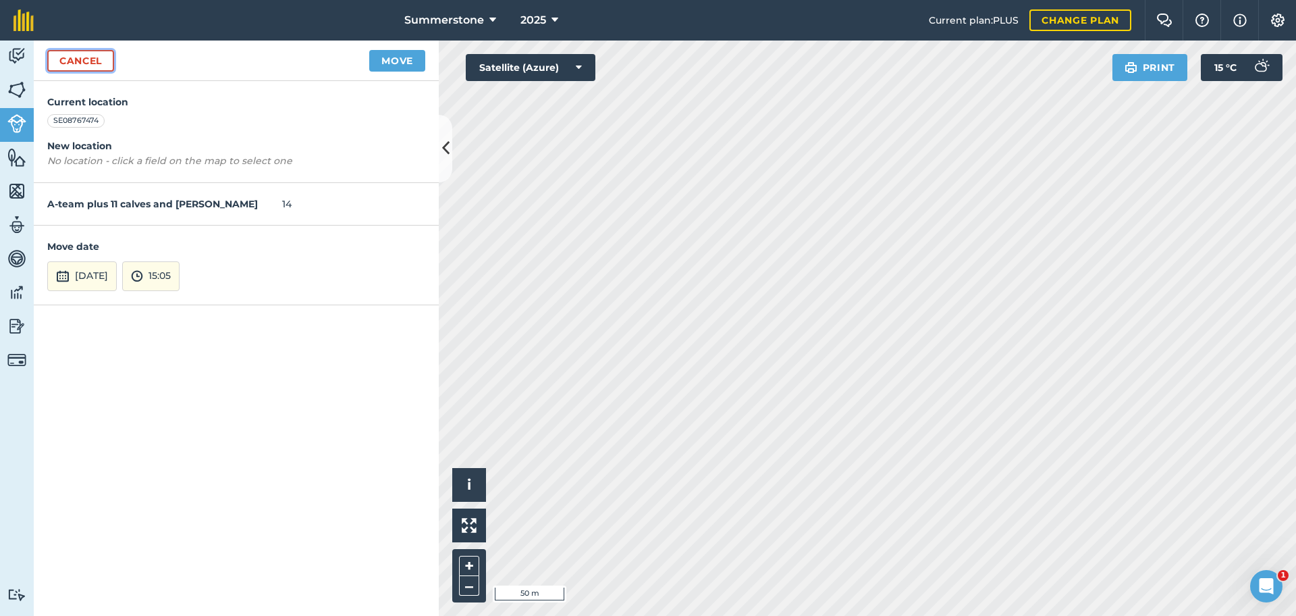
click at [82, 59] on link "Cancel" at bounding box center [80, 61] width 67 height 22
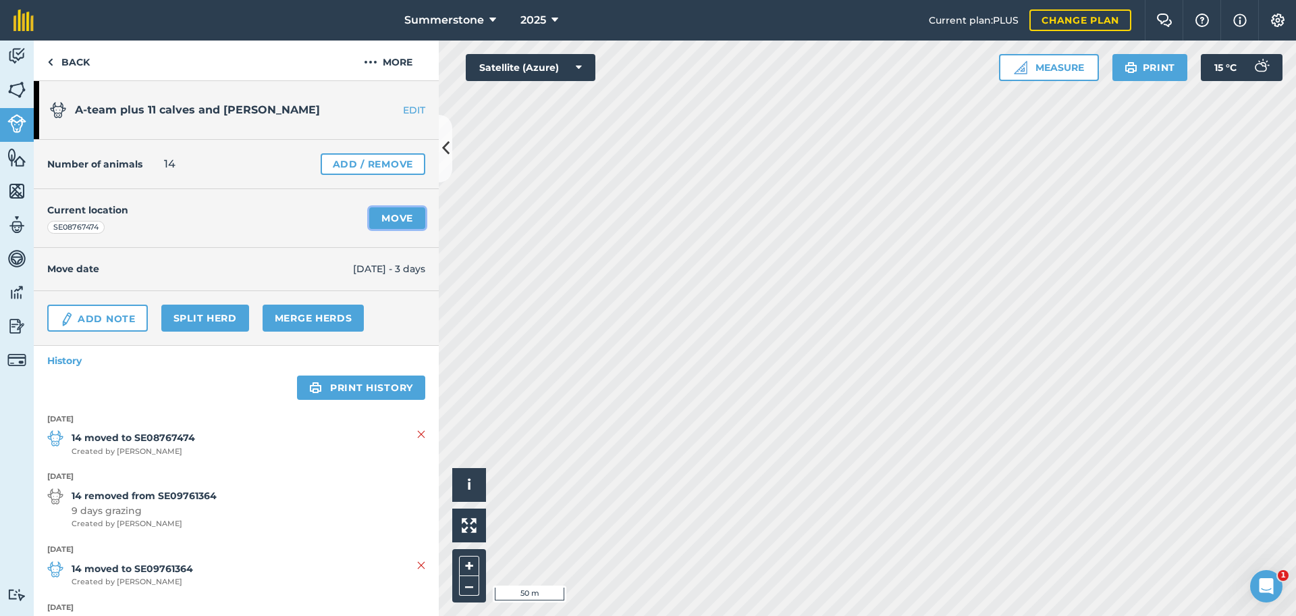
click at [385, 216] on link "Move" at bounding box center [397, 218] width 56 height 22
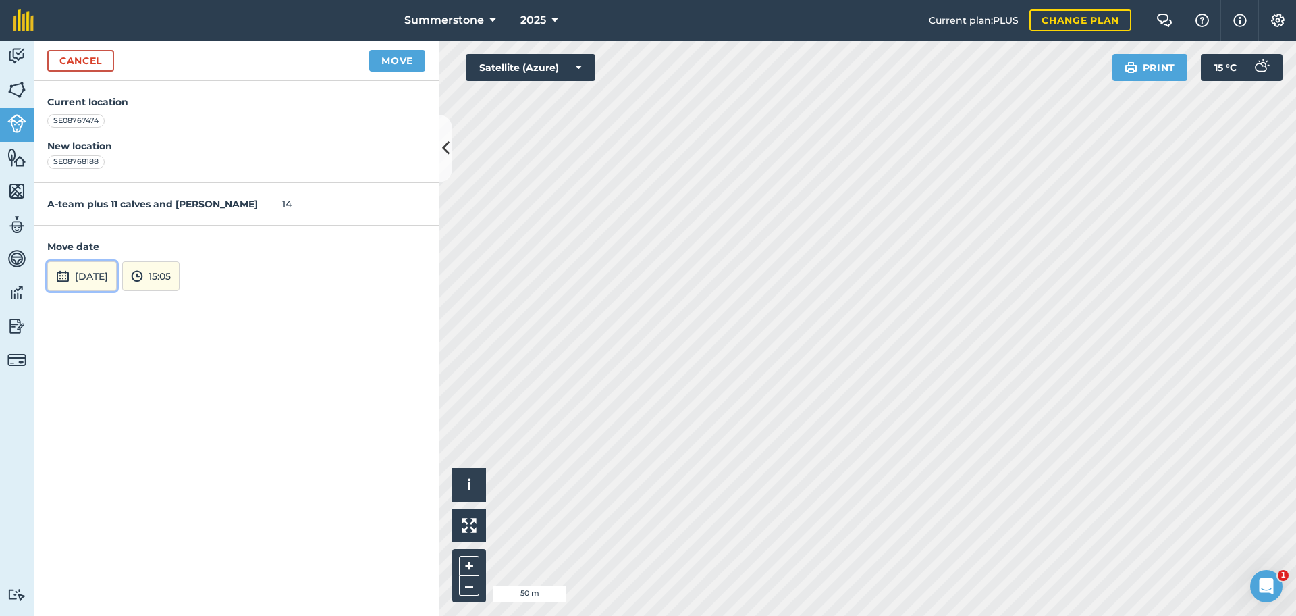
click at [101, 287] on button "[DATE]" at bounding box center [82, 276] width 70 height 30
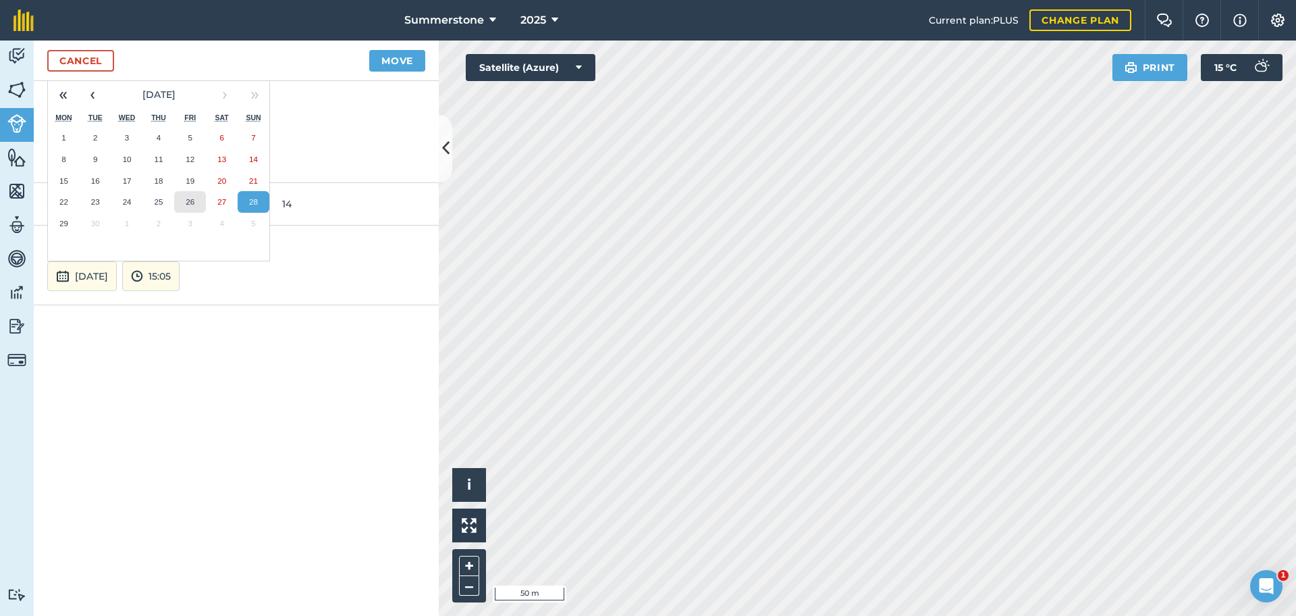
click at [192, 201] on abbr "26" at bounding box center [190, 201] width 9 height 9
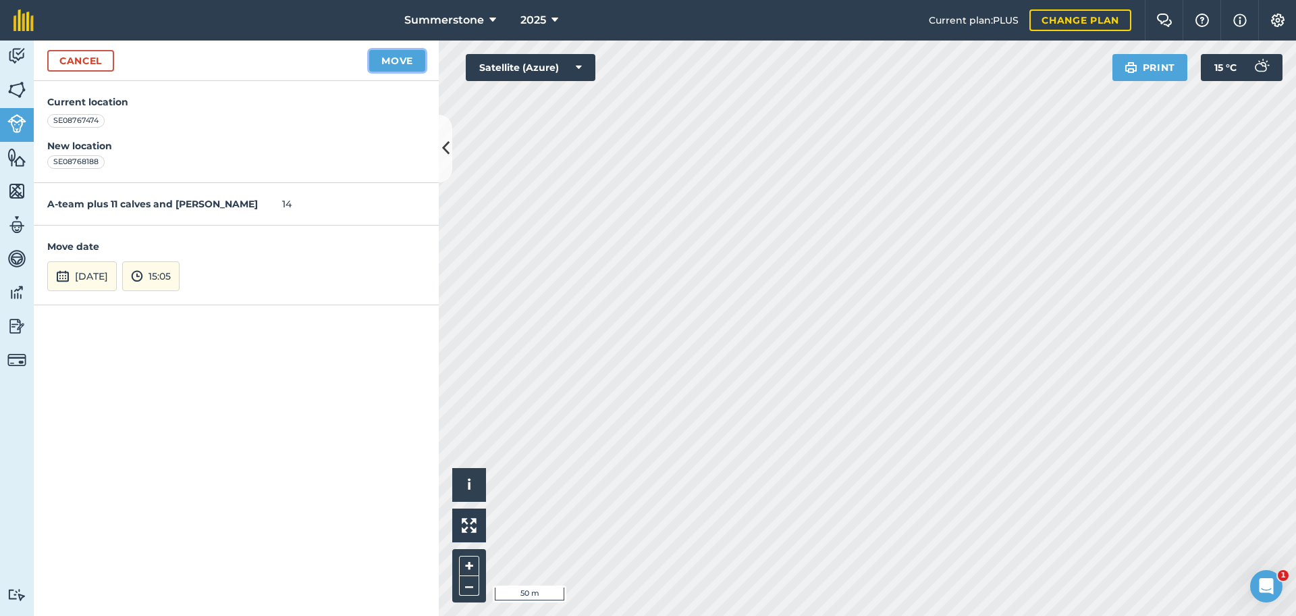
click at [391, 68] on button "Move" at bounding box center [397, 61] width 56 height 22
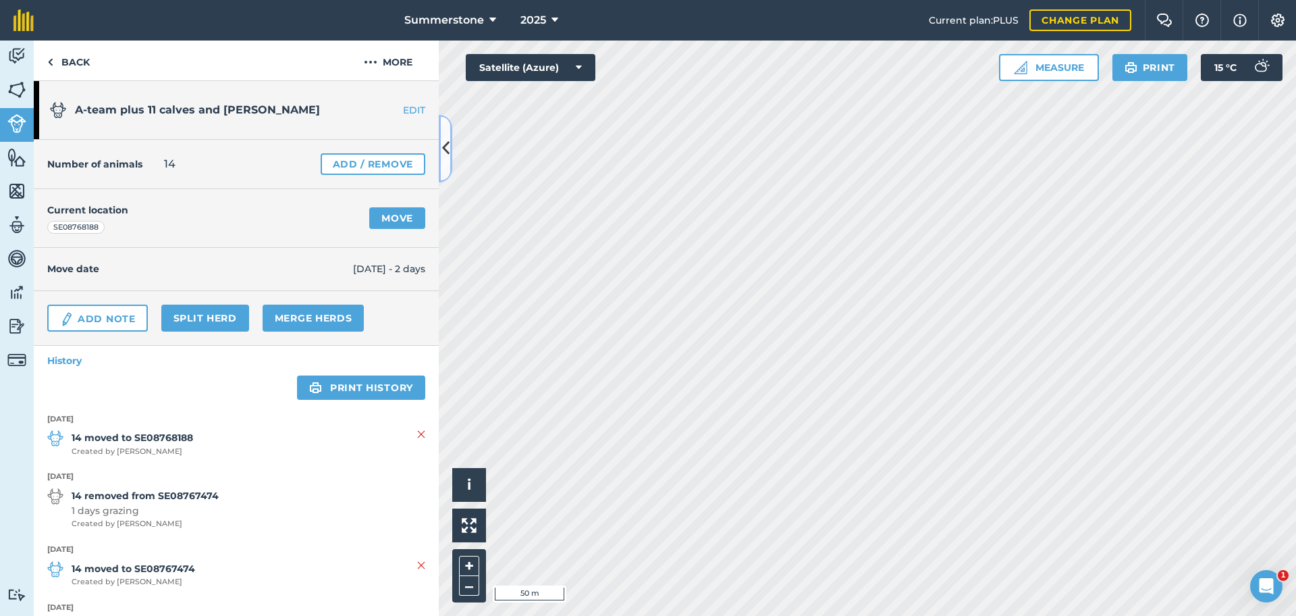
click at [447, 153] on icon at bounding box center [445, 148] width 7 height 24
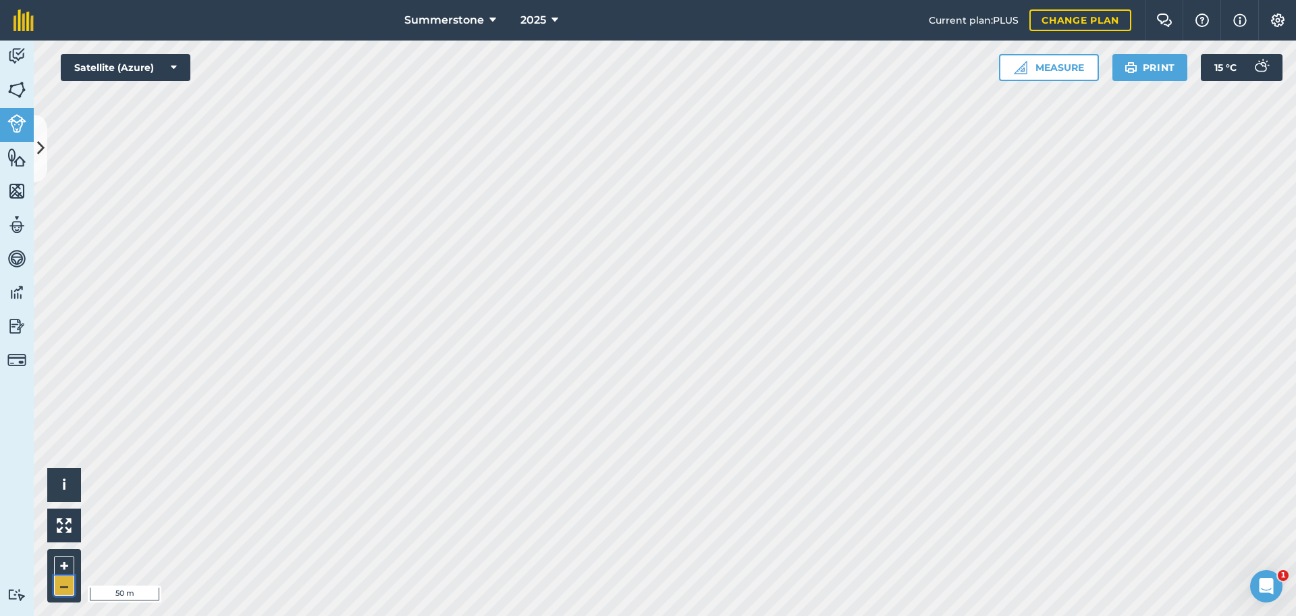
click at [59, 591] on button "–" at bounding box center [64, 586] width 20 height 20
